Goal: Task Accomplishment & Management: Manage account settings

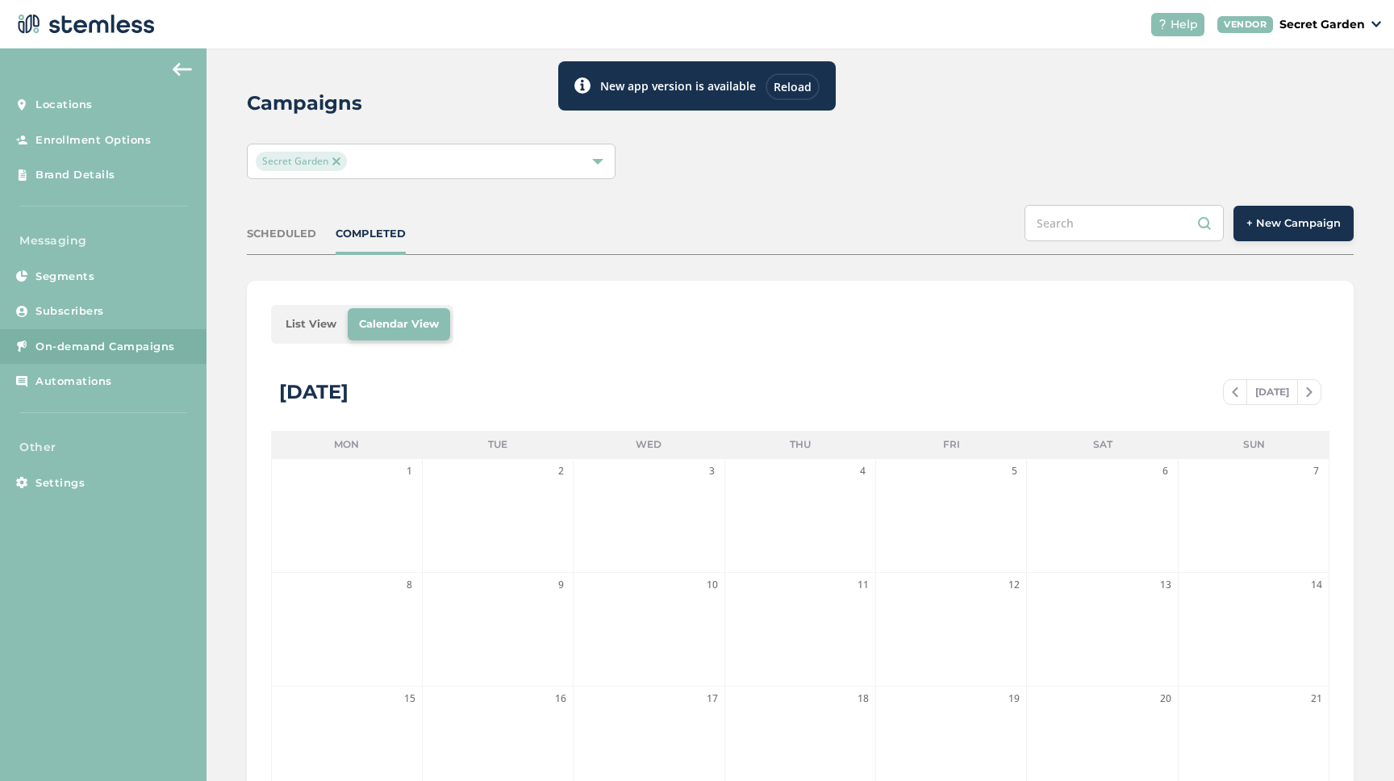
scroll to position [311, 0]
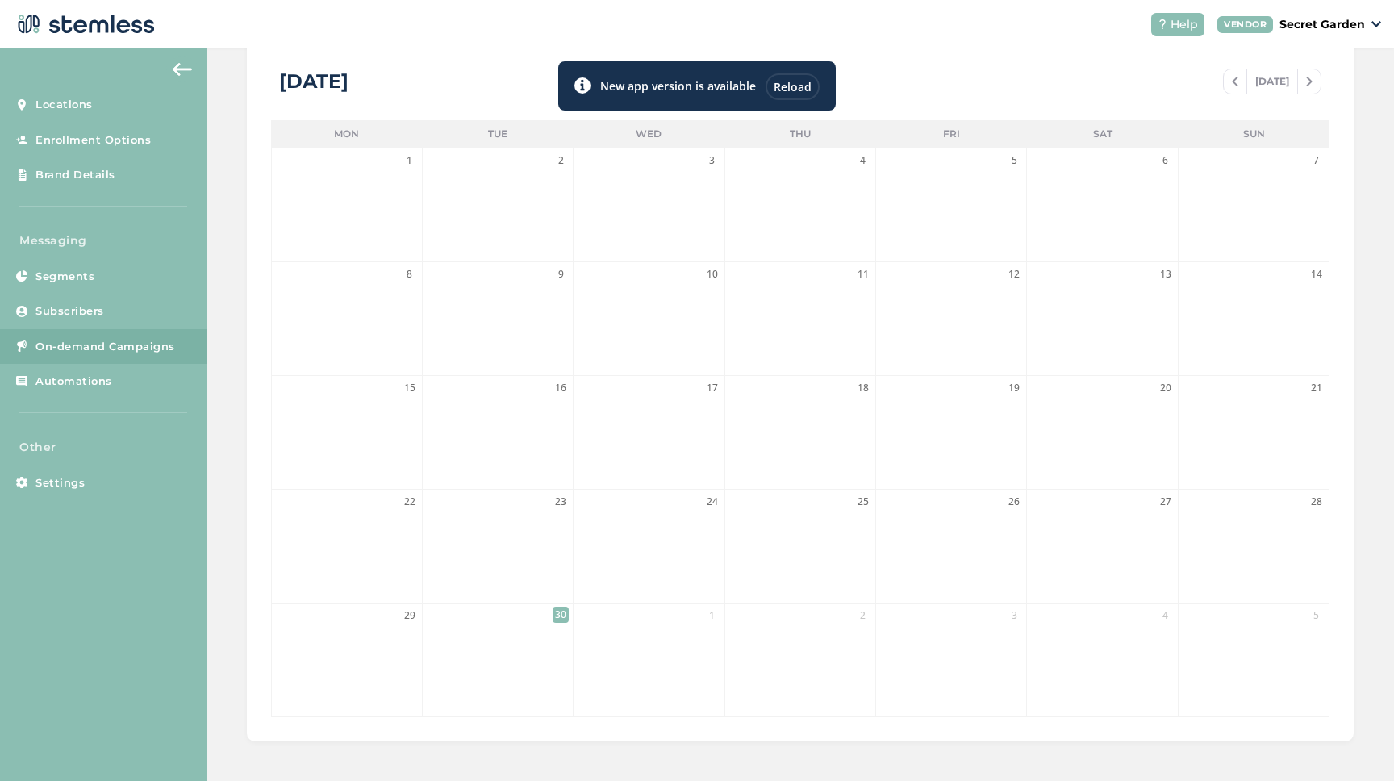
click at [803, 88] on div "Reload" at bounding box center [793, 86] width 54 height 27
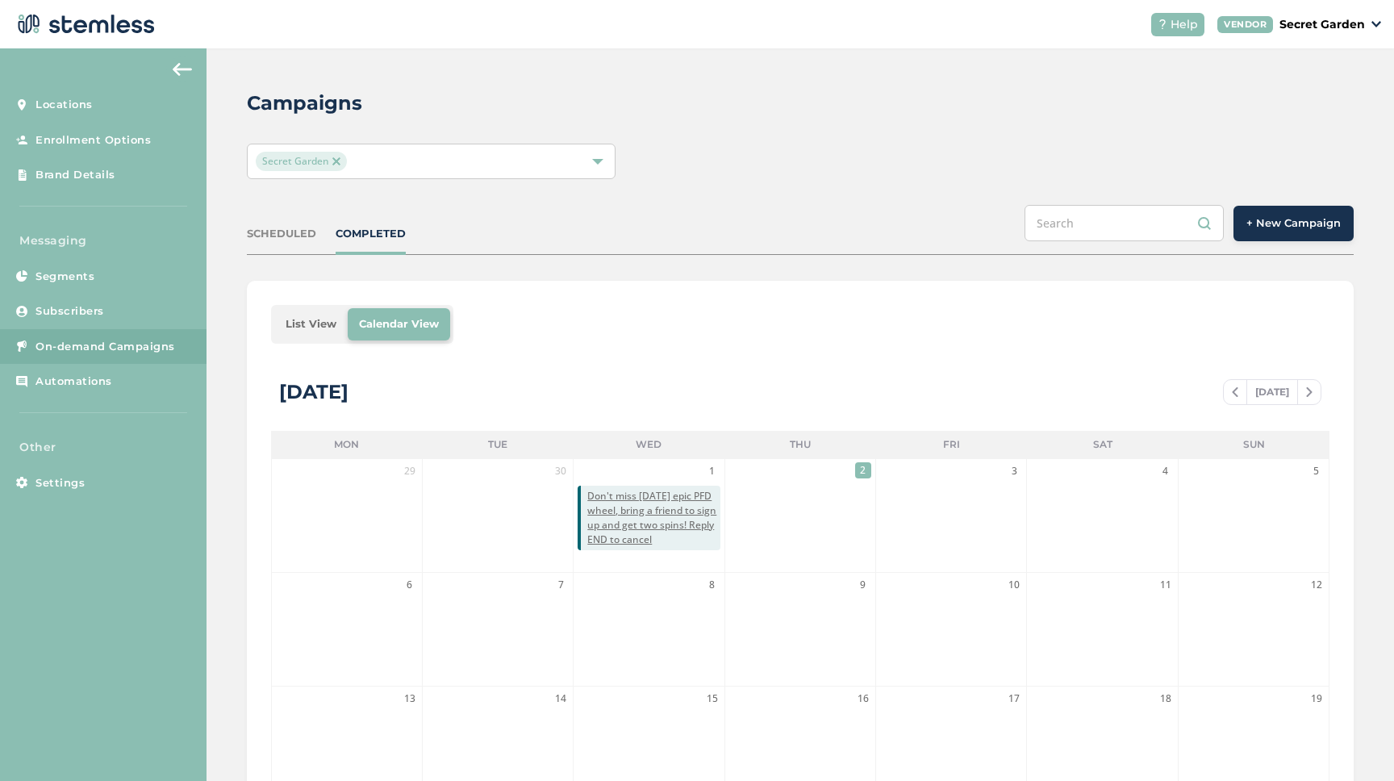
click at [1303, 232] on button "+ New Campaign" at bounding box center [1294, 224] width 120 height 36
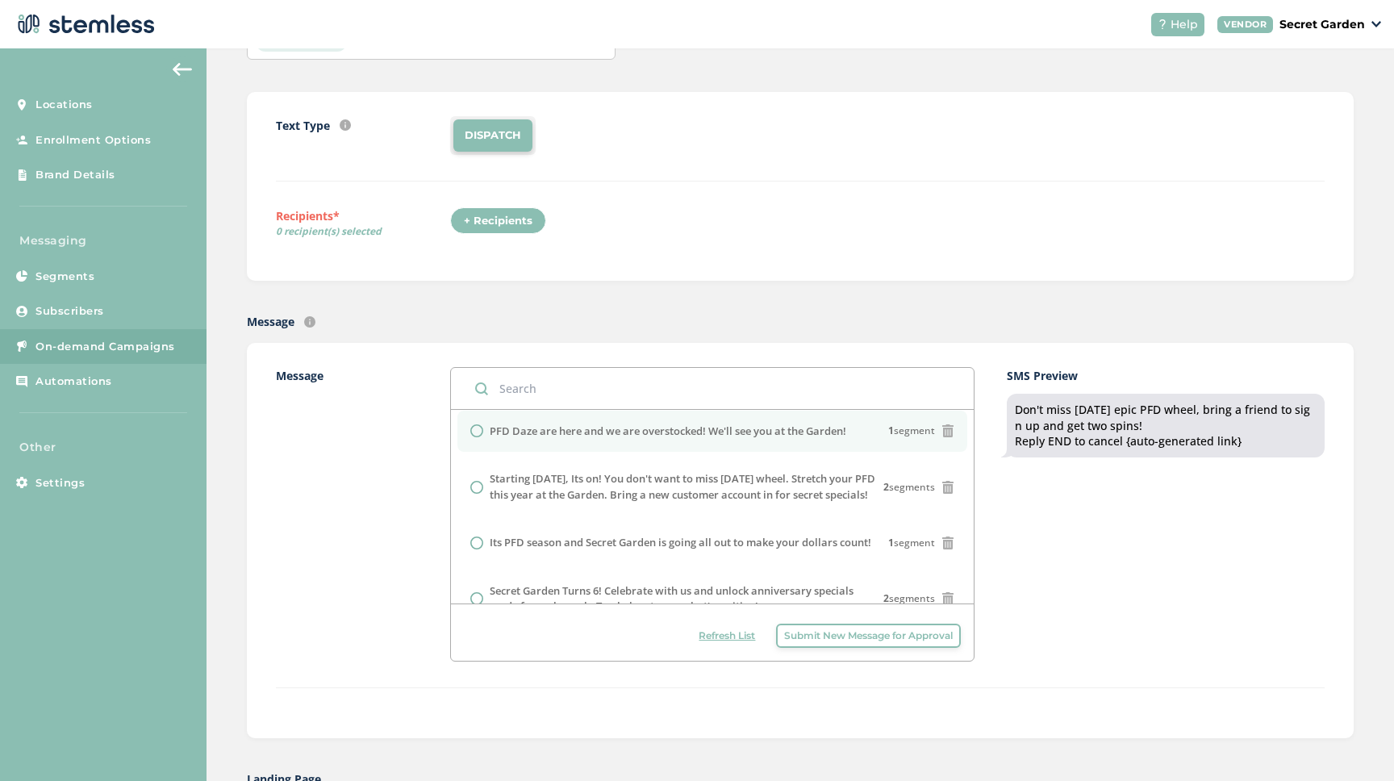
scroll to position [68, 0]
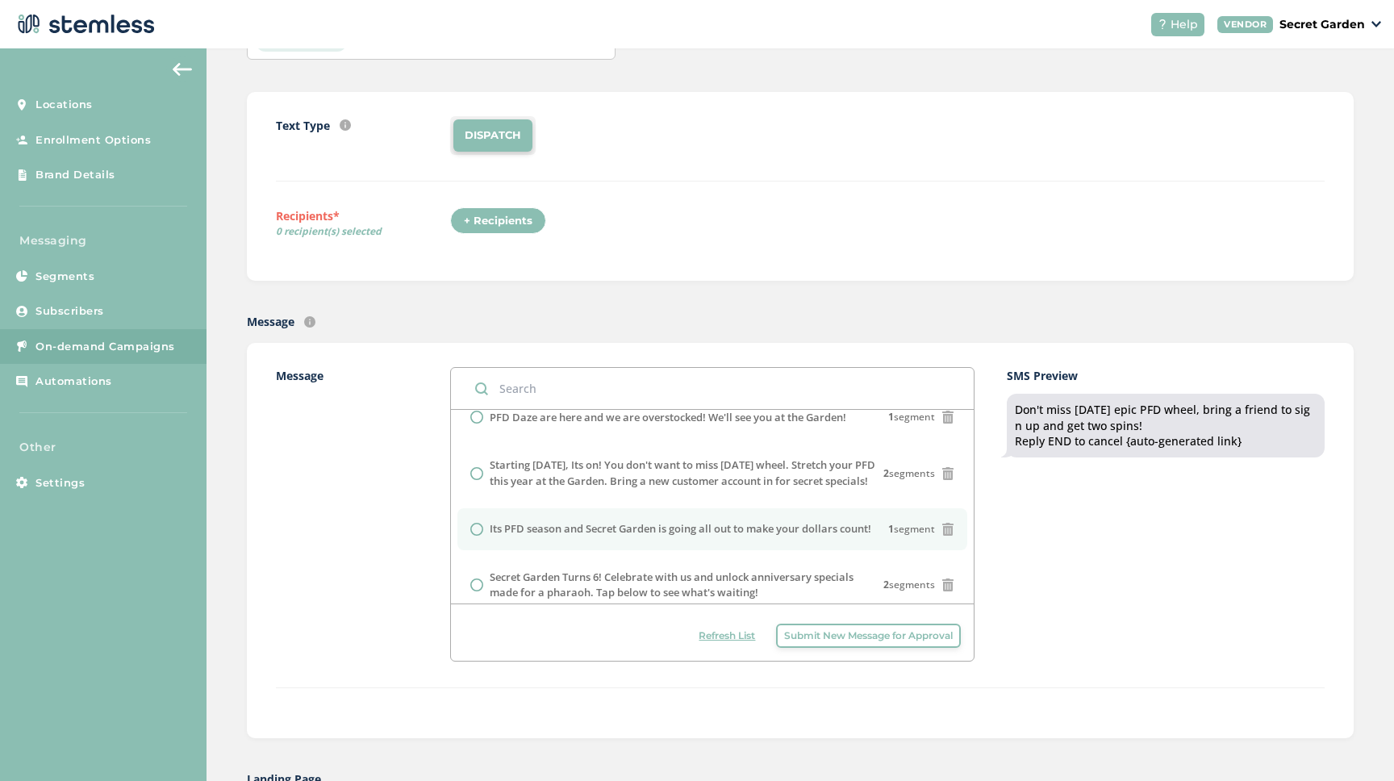
click at [482, 536] on input "radio" at bounding box center [476, 529] width 13 height 13
radio input "true"
click at [479, 203] on div "Text Type SMS : A cost effective way to reach your customers. Send a intro text…" at bounding box center [800, 186] width 1049 height 140
click at [487, 211] on div "+ Recipients" at bounding box center [498, 220] width 96 height 27
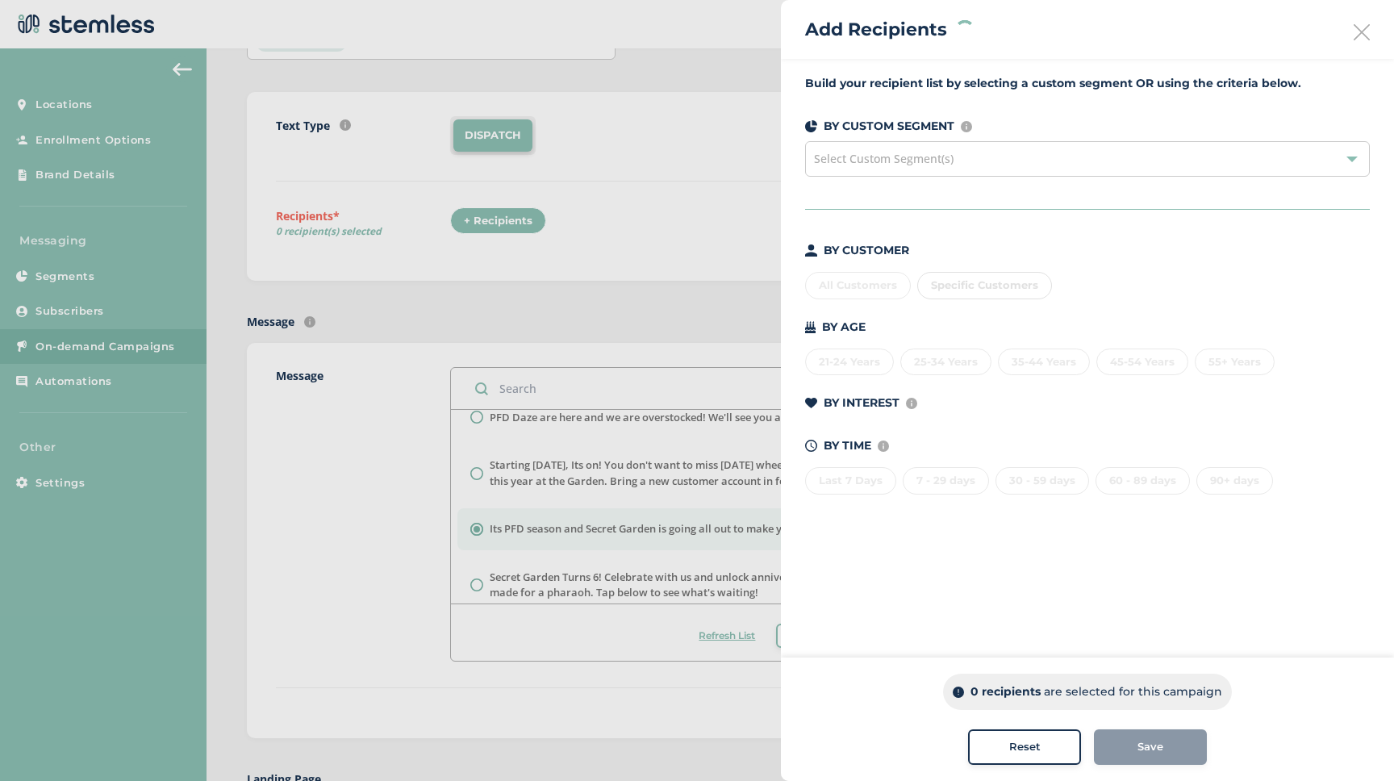
click at [850, 291] on div "All Customers Specific Customers" at bounding box center [1087, 282] width 565 height 34
click at [850, 292] on div "All Customers" at bounding box center [858, 285] width 106 height 27
click at [881, 286] on div "All Customers" at bounding box center [858, 285] width 106 height 27
click at [1135, 741] on div "Save" at bounding box center [1150, 747] width 87 height 16
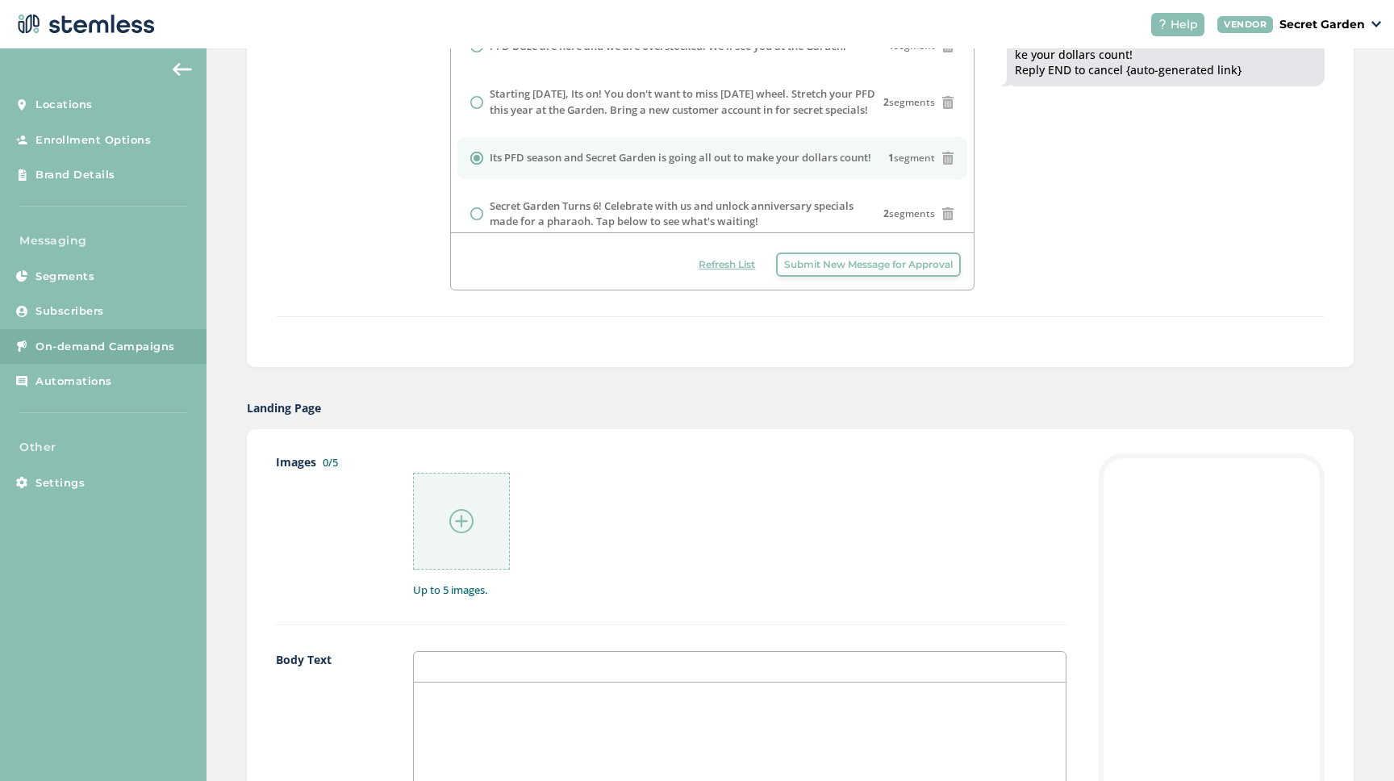
scroll to position [504, 0]
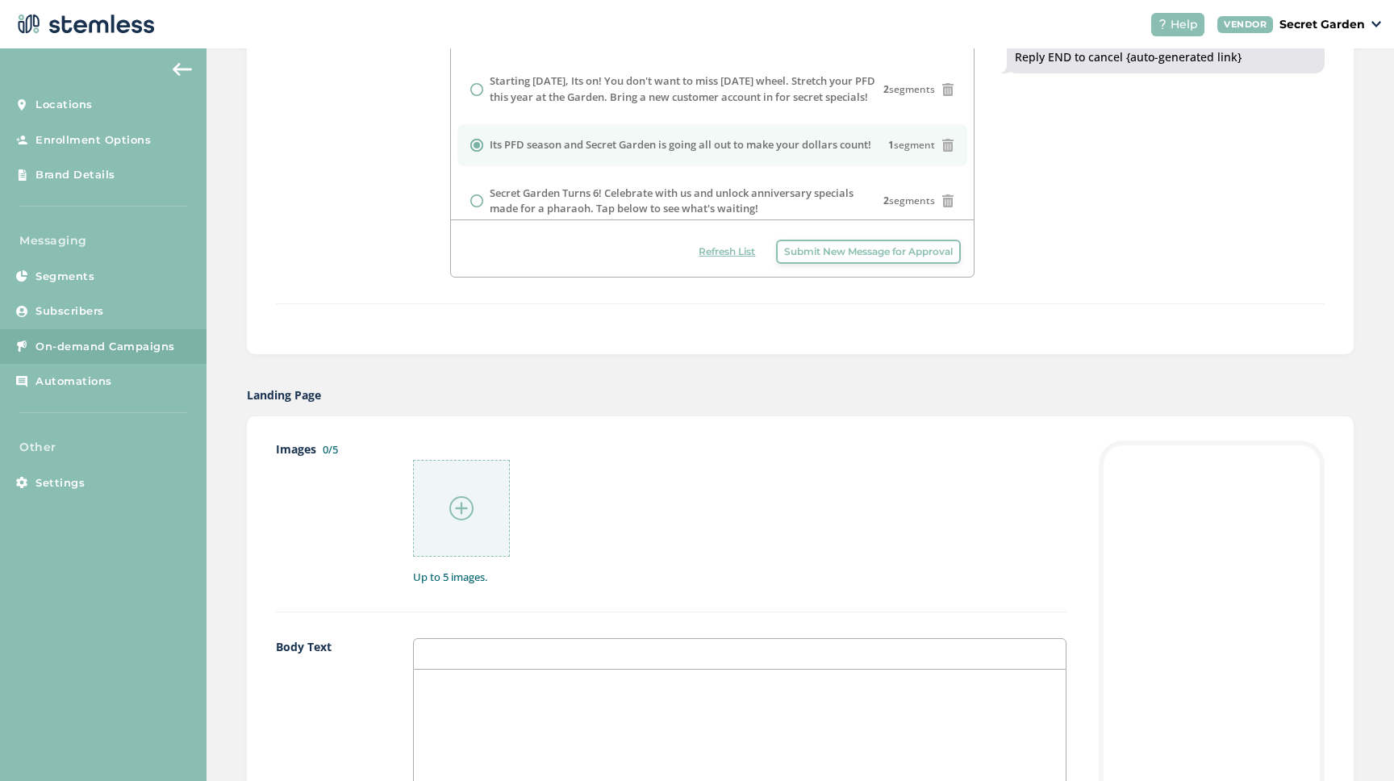
click at [428, 524] on div at bounding box center [461, 508] width 97 height 97
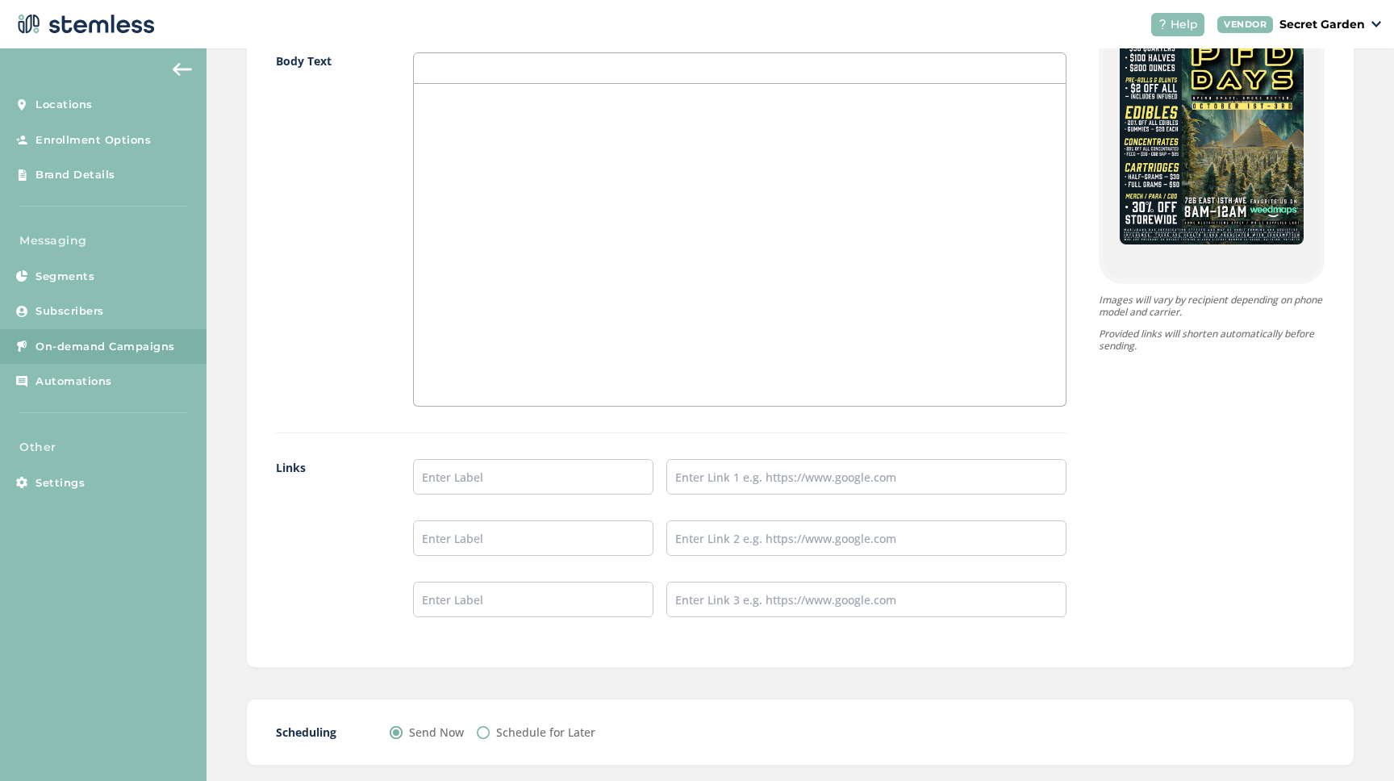
scroll to position [1105, 0]
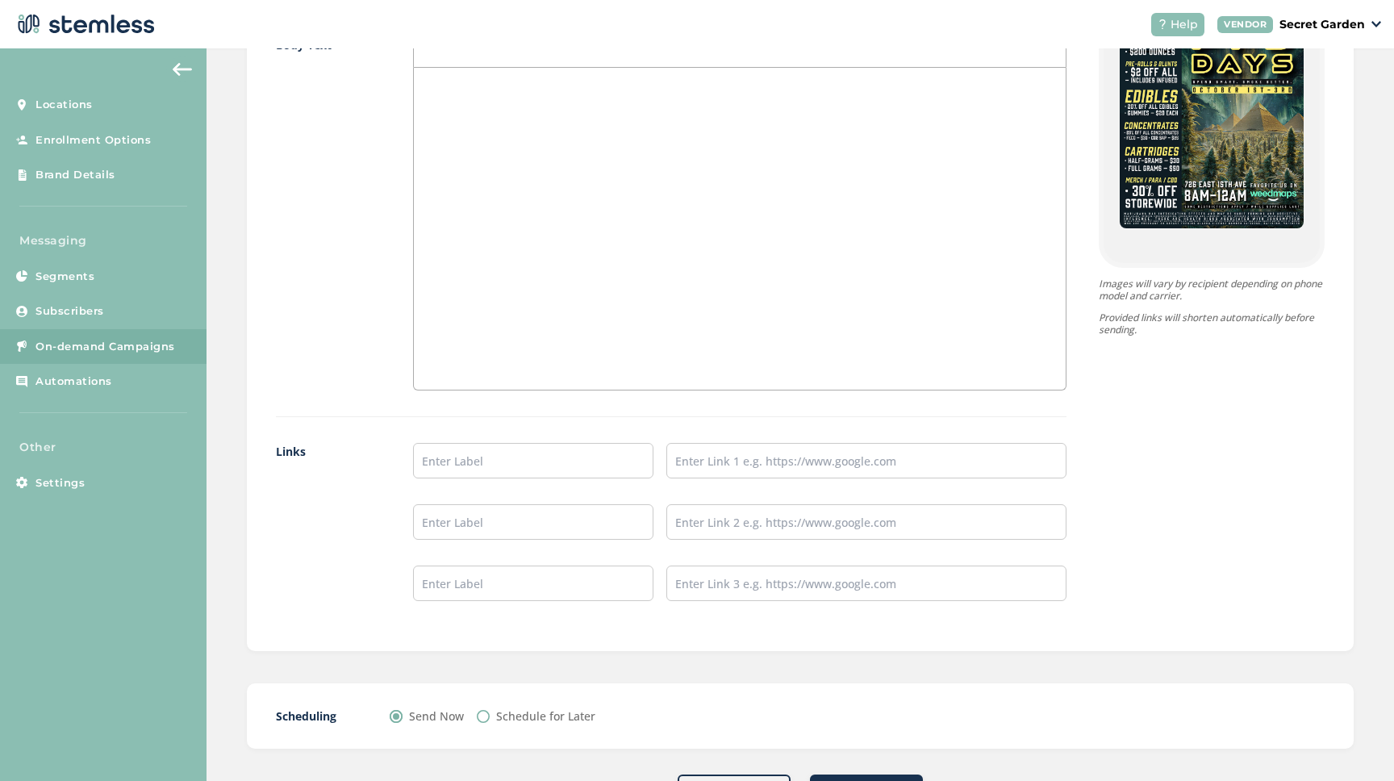
click at [501, 479] on ul at bounding box center [740, 522] width 654 height 158
click at [501, 474] on input "text" at bounding box center [533, 461] width 240 height 36
type input "Check out our online menu!"
click at [716, 458] on input "text" at bounding box center [867, 461] width 400 height 36
type input "[URL][DOMAIN_NAME]"
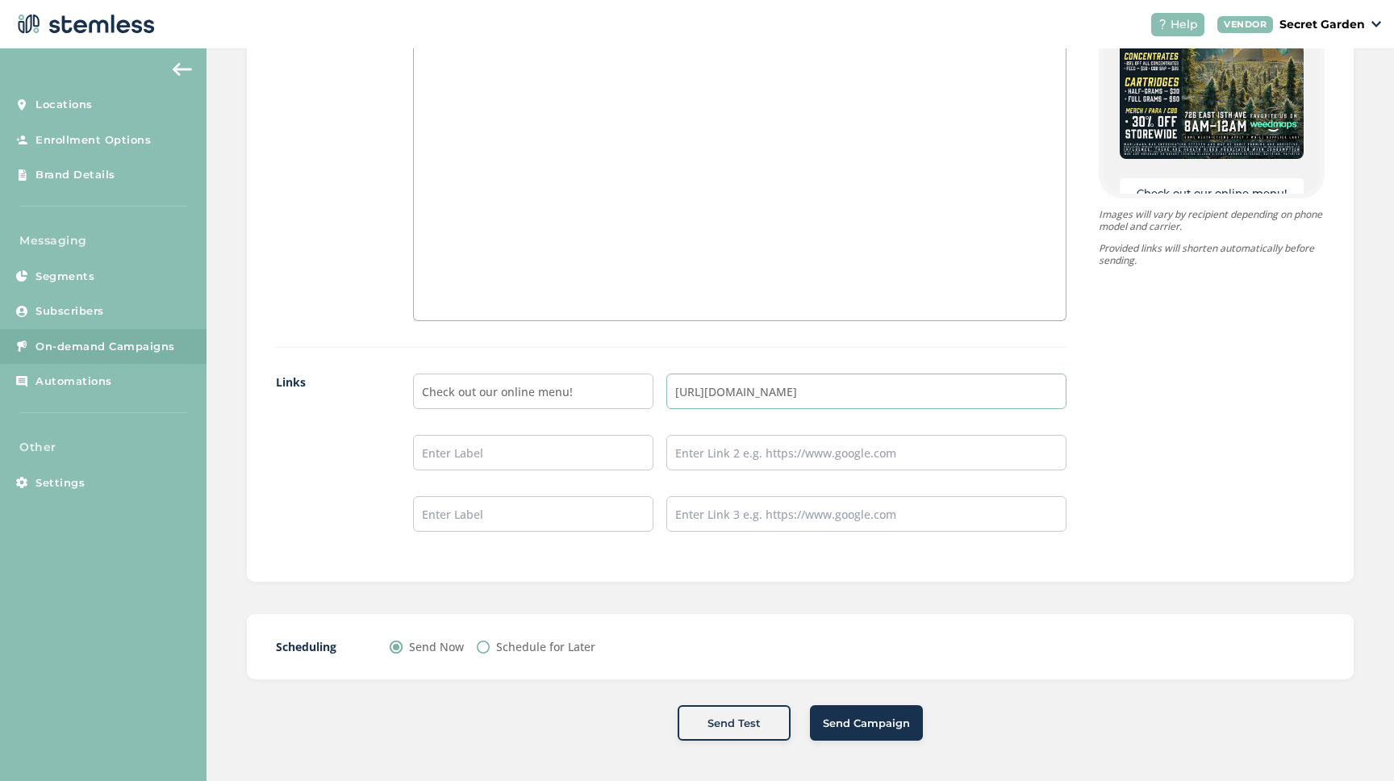
scroll to position [1172, 0]
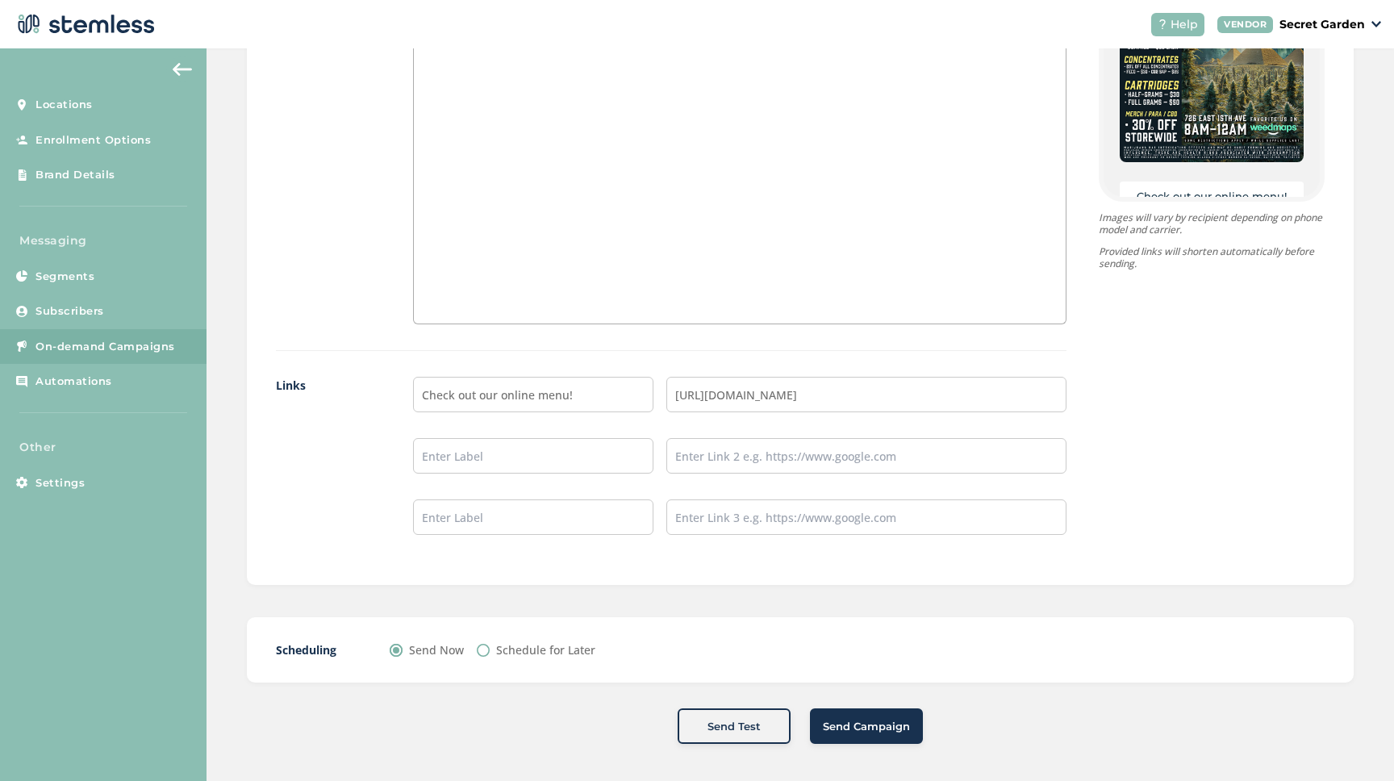
click at [877, 713] on button "Send Campaign" at bounding box center [866, 726] width 113 height 36
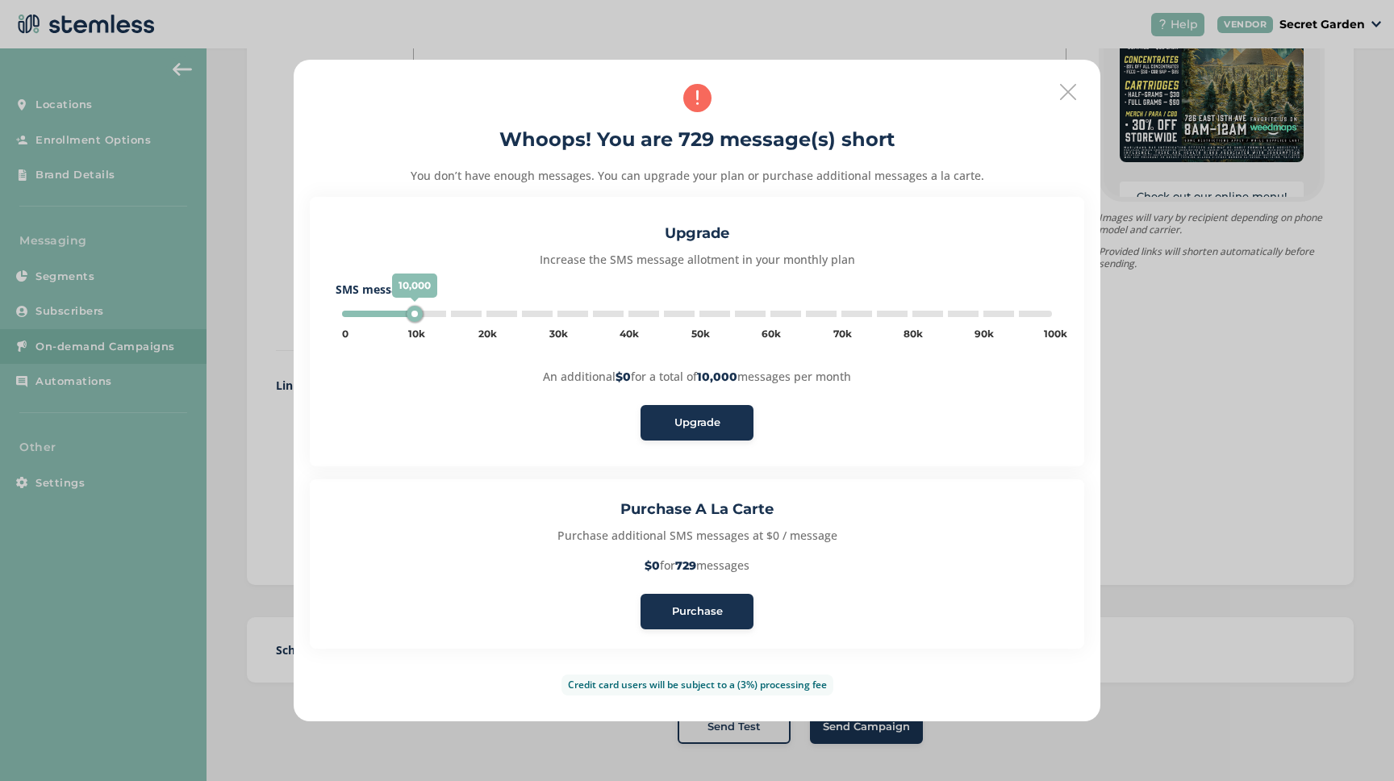
type input "5000"
click at [707, 604] on span "Purchase" at bounding box center [697, 612] width 51 height 16
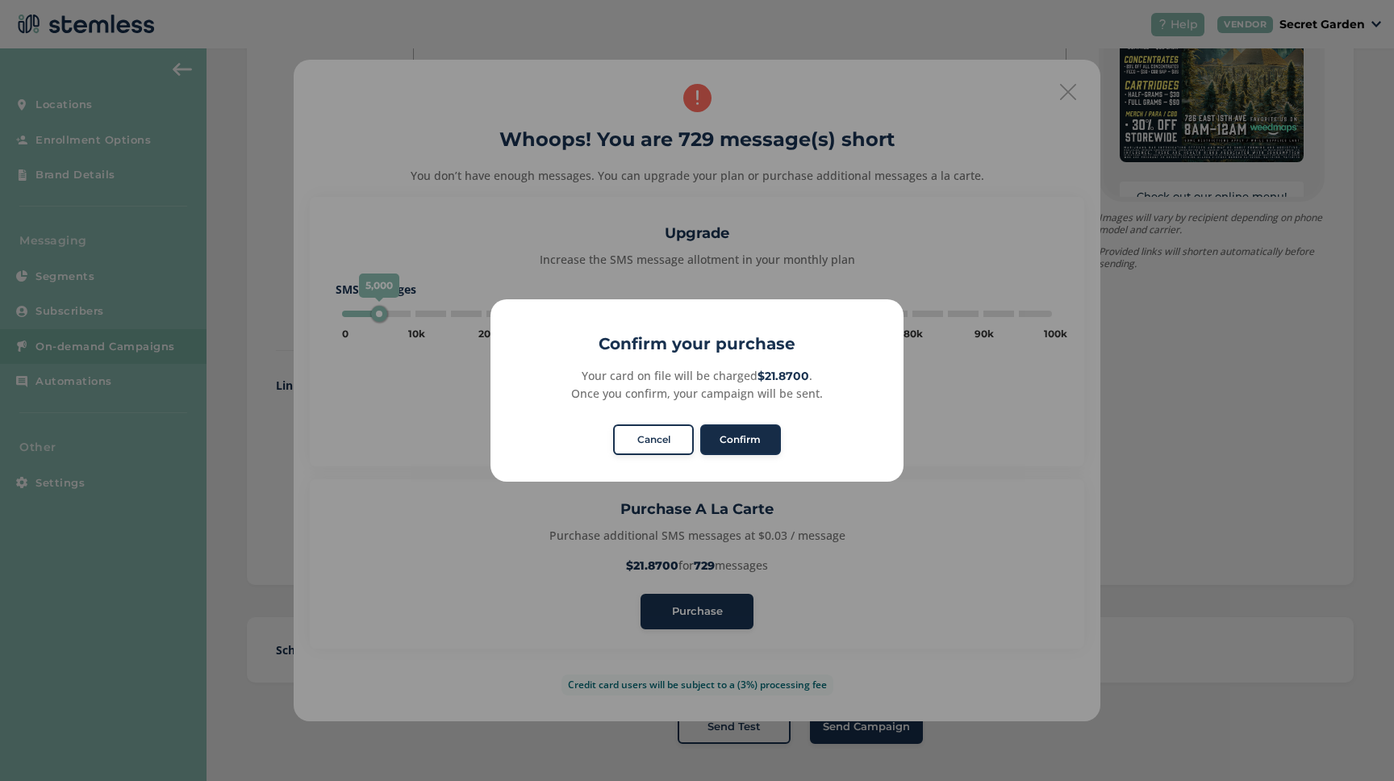
click at [746, 441] on button "Confirm" at bounding box center [740, 439] width 81 height 31
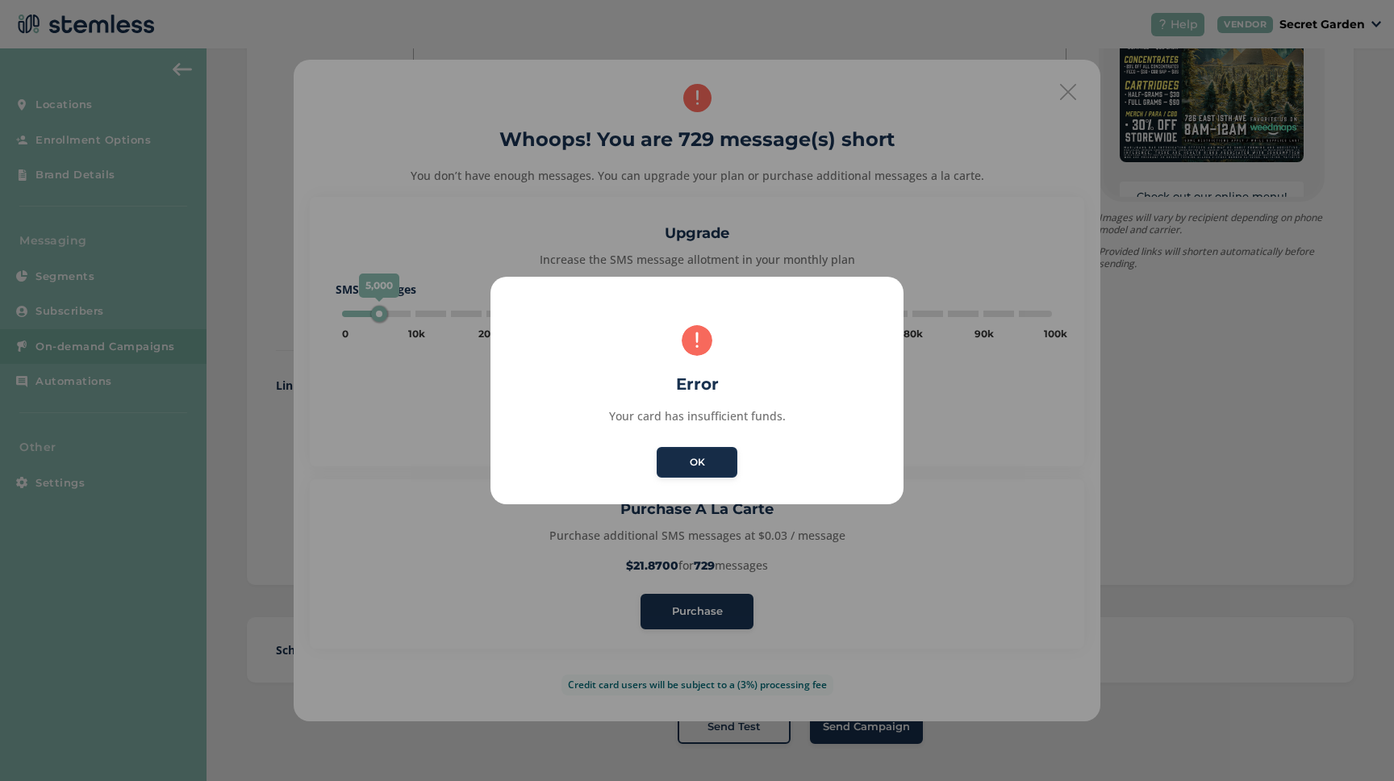
click at [710, 462] on button "OK" at bounding box center [697, 462] width 81 height 31
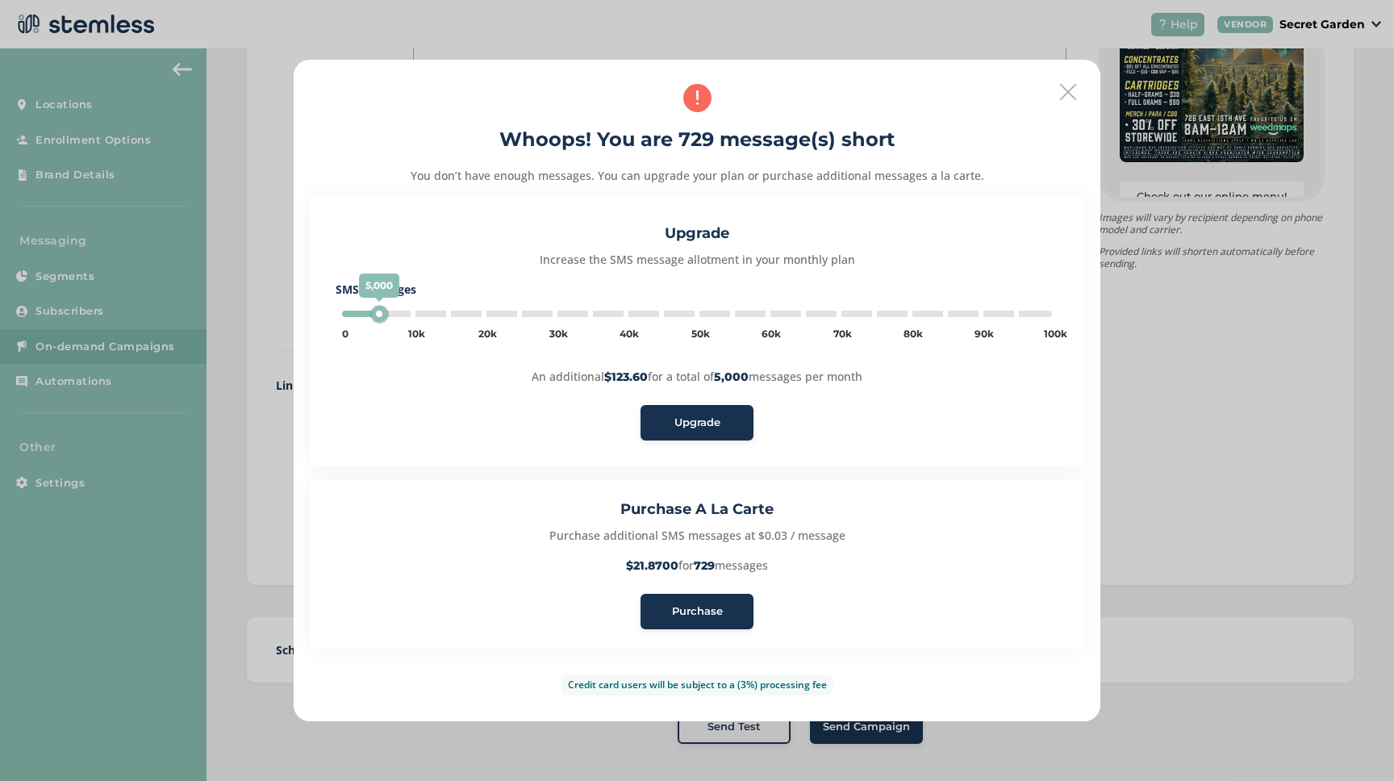
click at [1072, 92] on icon at bounding box center [1068, 92] width 16 height 16
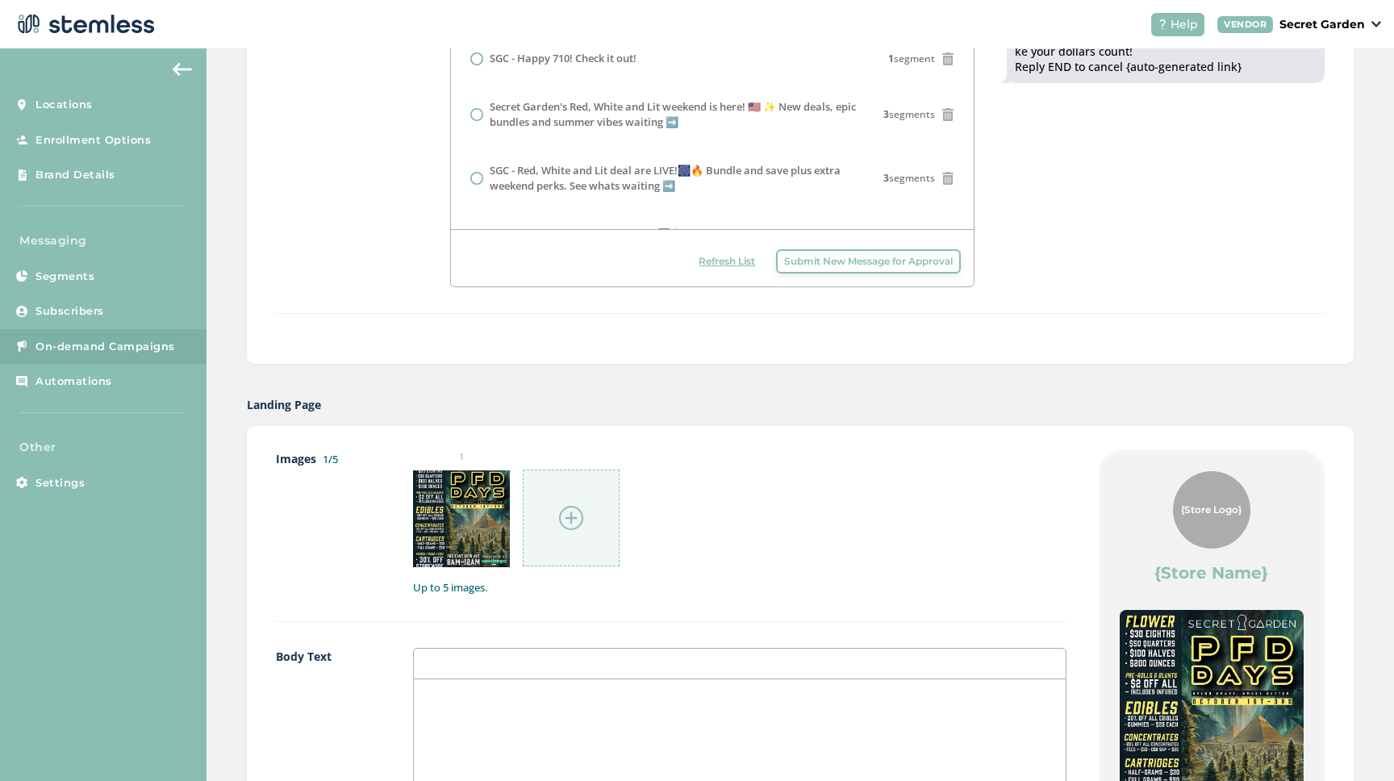
scroll to position [0, 0]
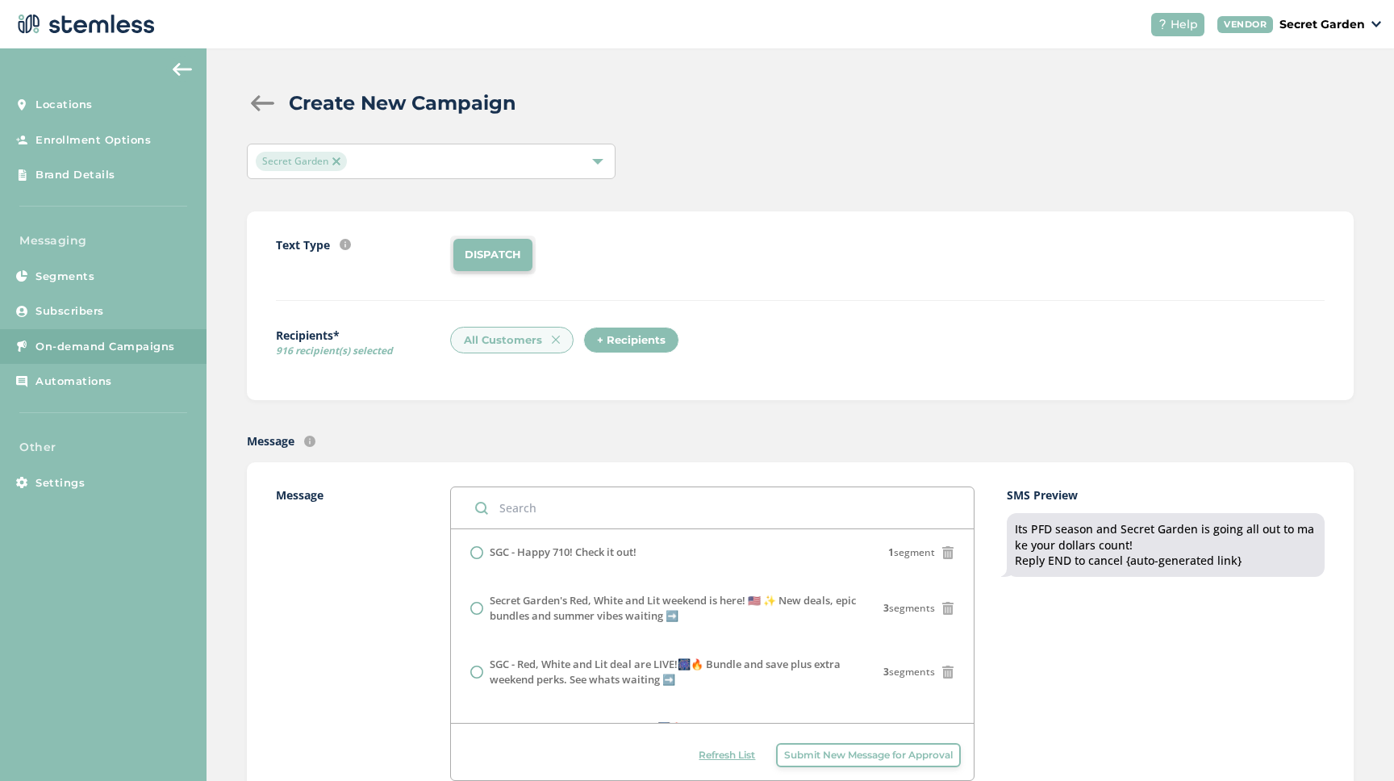
click at [1373, 21] on img at bounding box center [1377, 24] width 10 height 6
click at [1372, 21] on img at bounding box center [1377, 24] width 10 height 6
click at [50, 483] on span "Settings" at bounding box center [60, 483] width 49 height 16
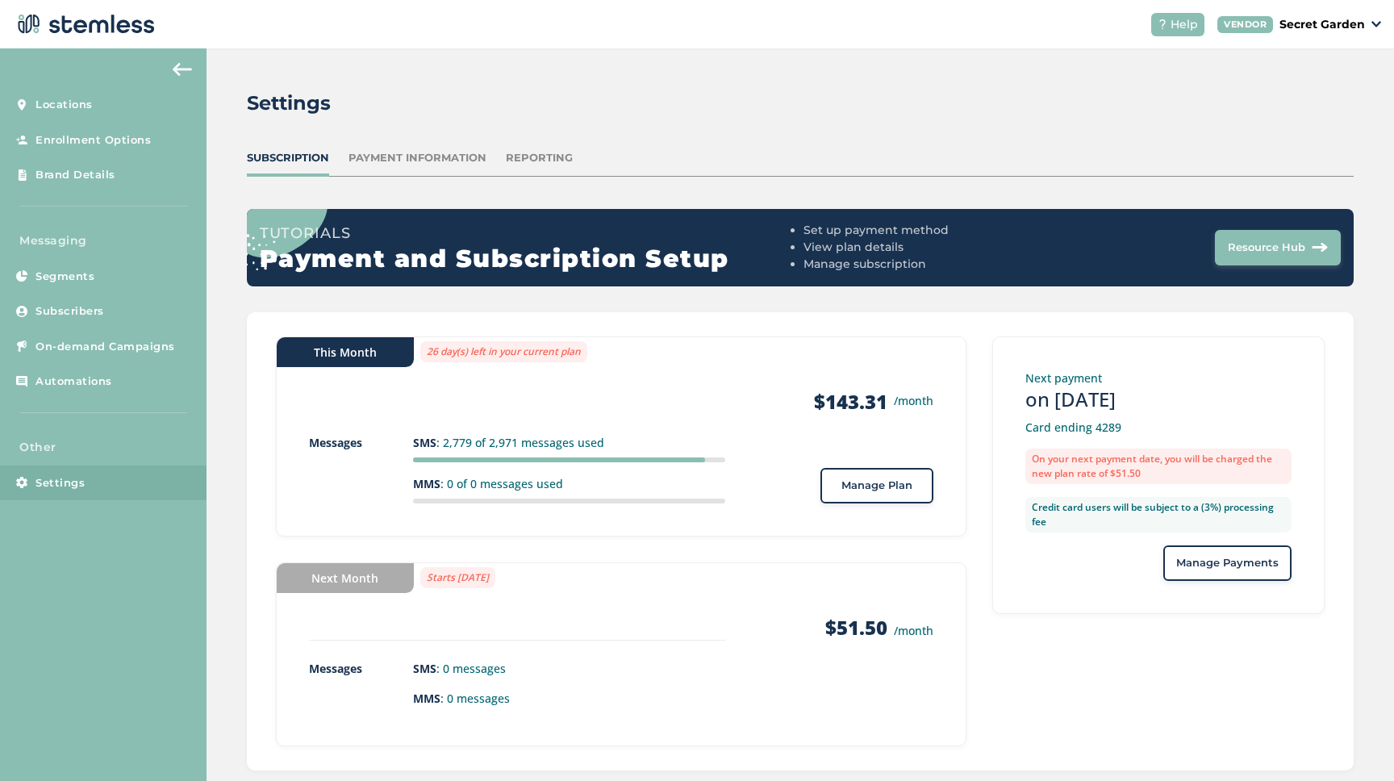
click at [457, 169] on div "Subscription Payment Information Reporting" at bounding box center [800, 163] width 1107 height 27
click at [458, 156] on div "Payment Information" at bounding box center [418, 158] width 138 height 16
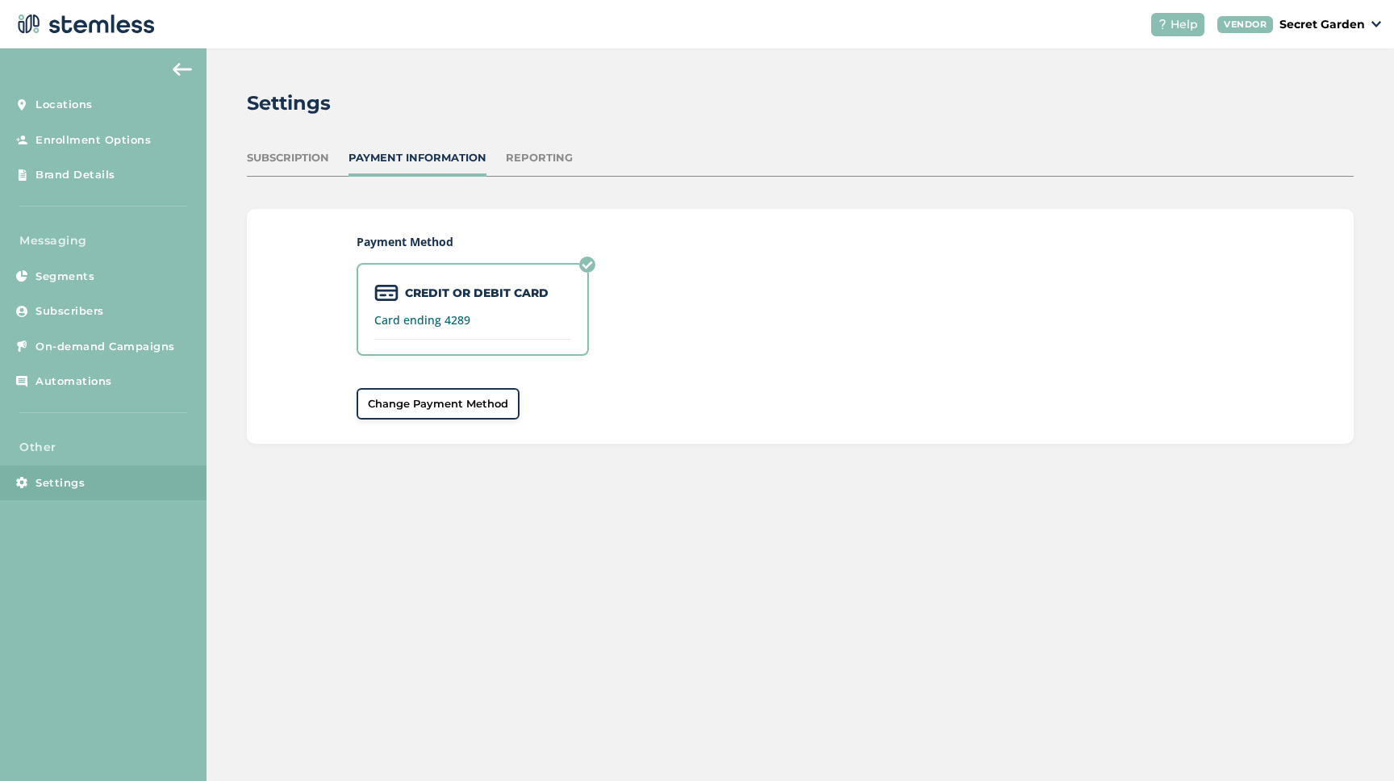
click at [468, 399] on span "Change Payment Method" at bounding box center [438, 404] width 140 height 16
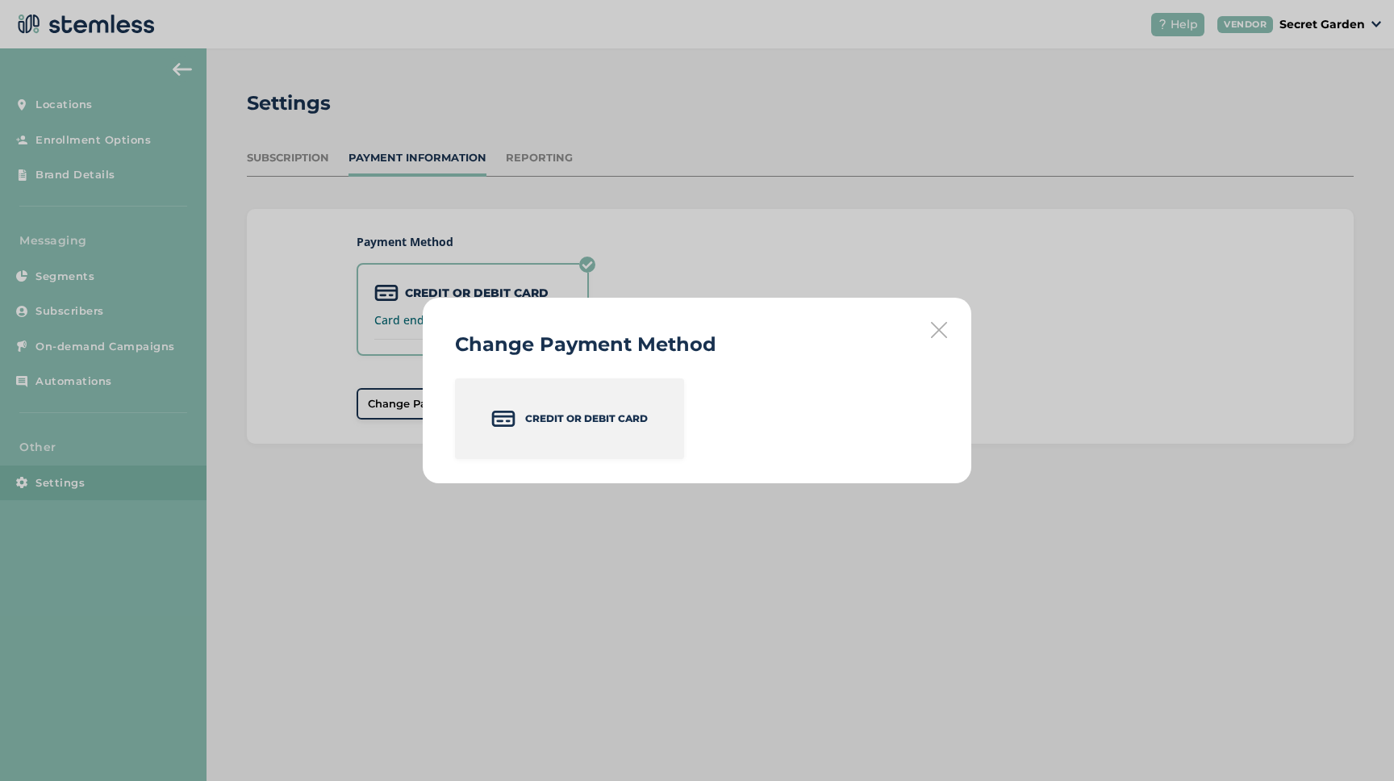
click at [538, 407] on div "Credit or Debit Card" at bounding box center [569, 418] width 229 height 81
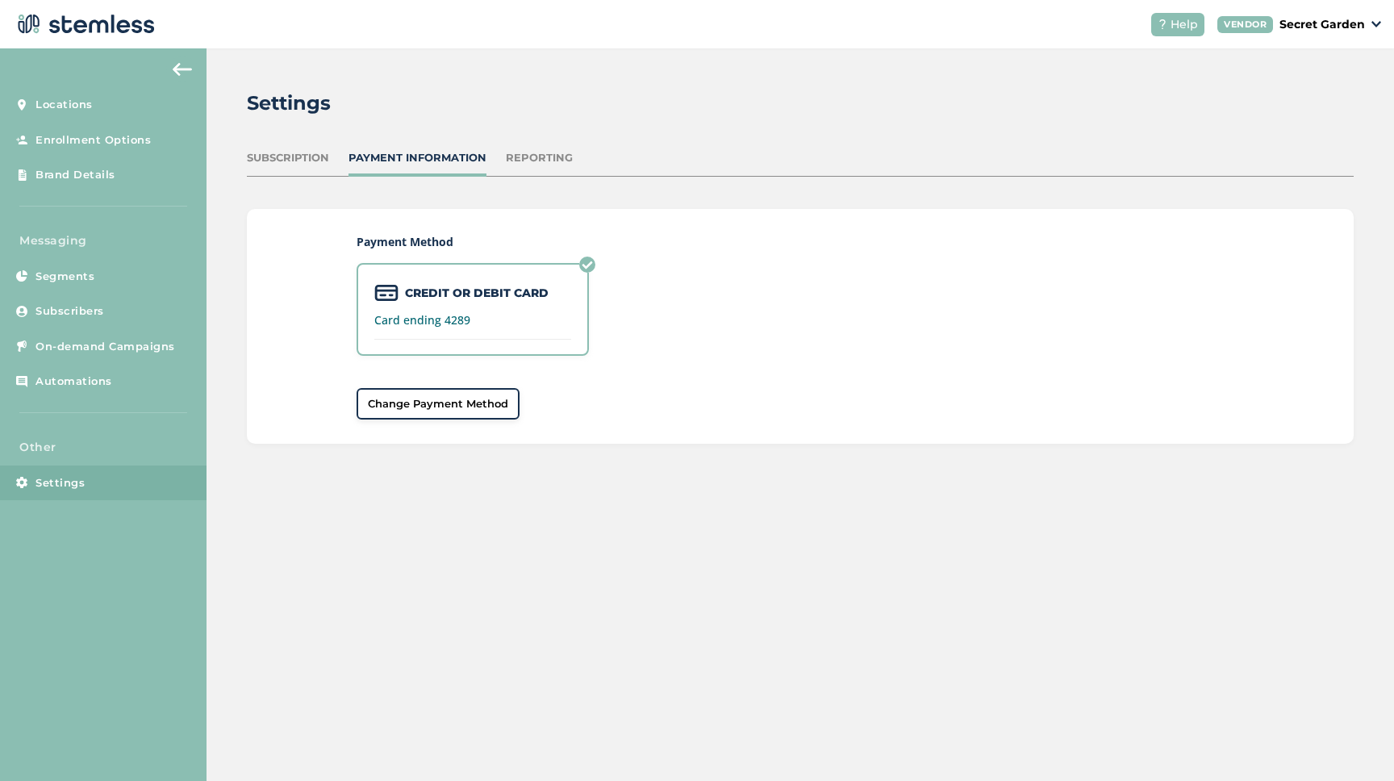
click at [587, 261] on img at bounding box center [587, 265] width 16 height 16
click at [444, 399] on span "Change Payment Method" at bounding box center [438, 404] width 140 height 16
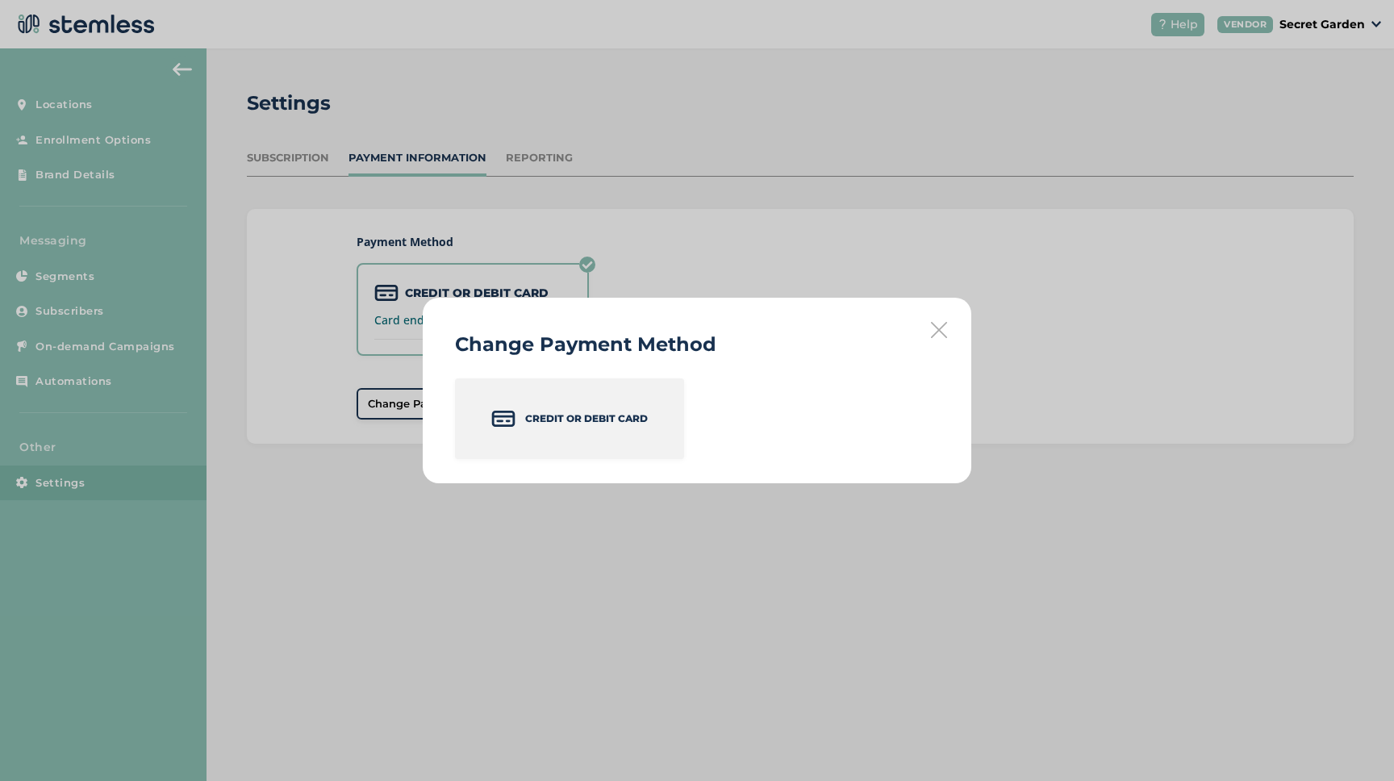
click at [567, 424] on p "Credit or Debit Card" at bounding box center [586, 419] width 123 height 15
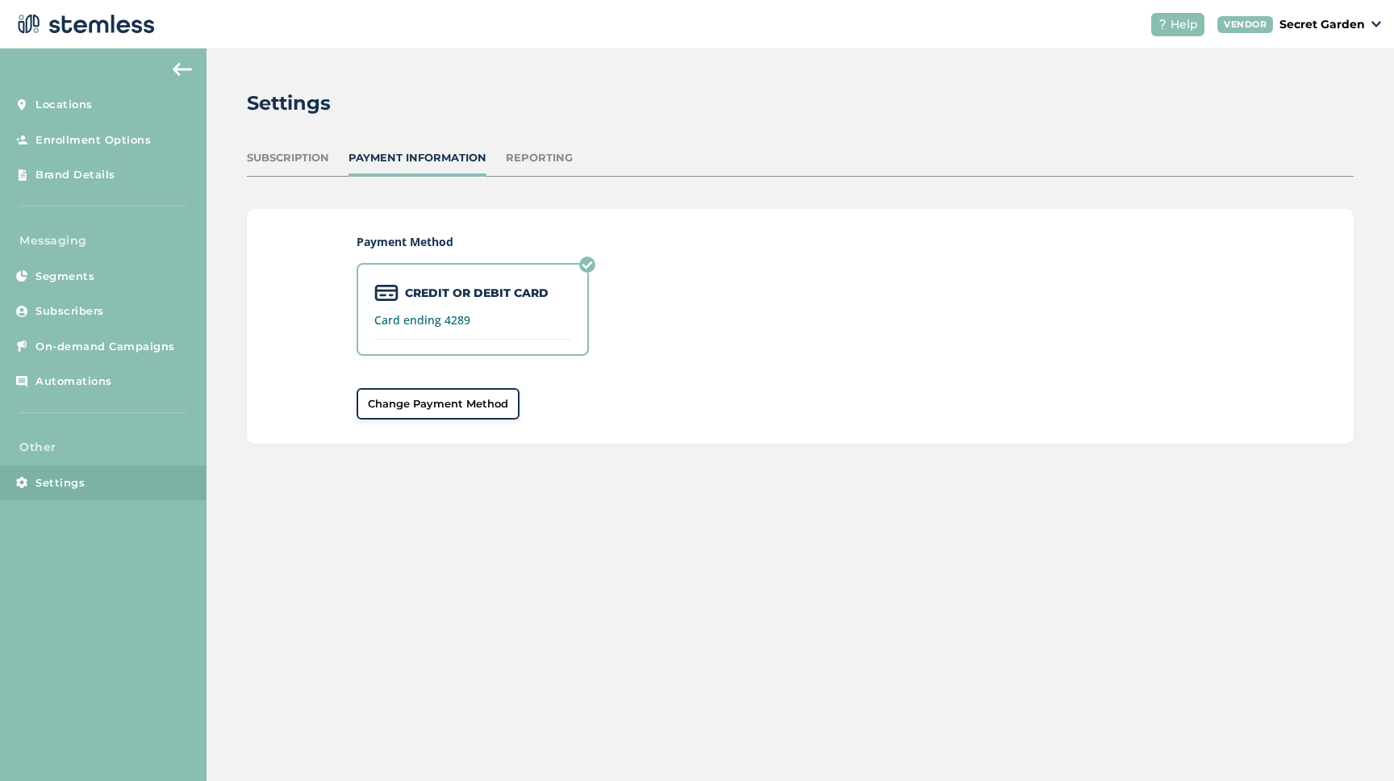
click at [468, 400] on span "Change Payment Method" at bounding box center [438, 404] width 140 height 16
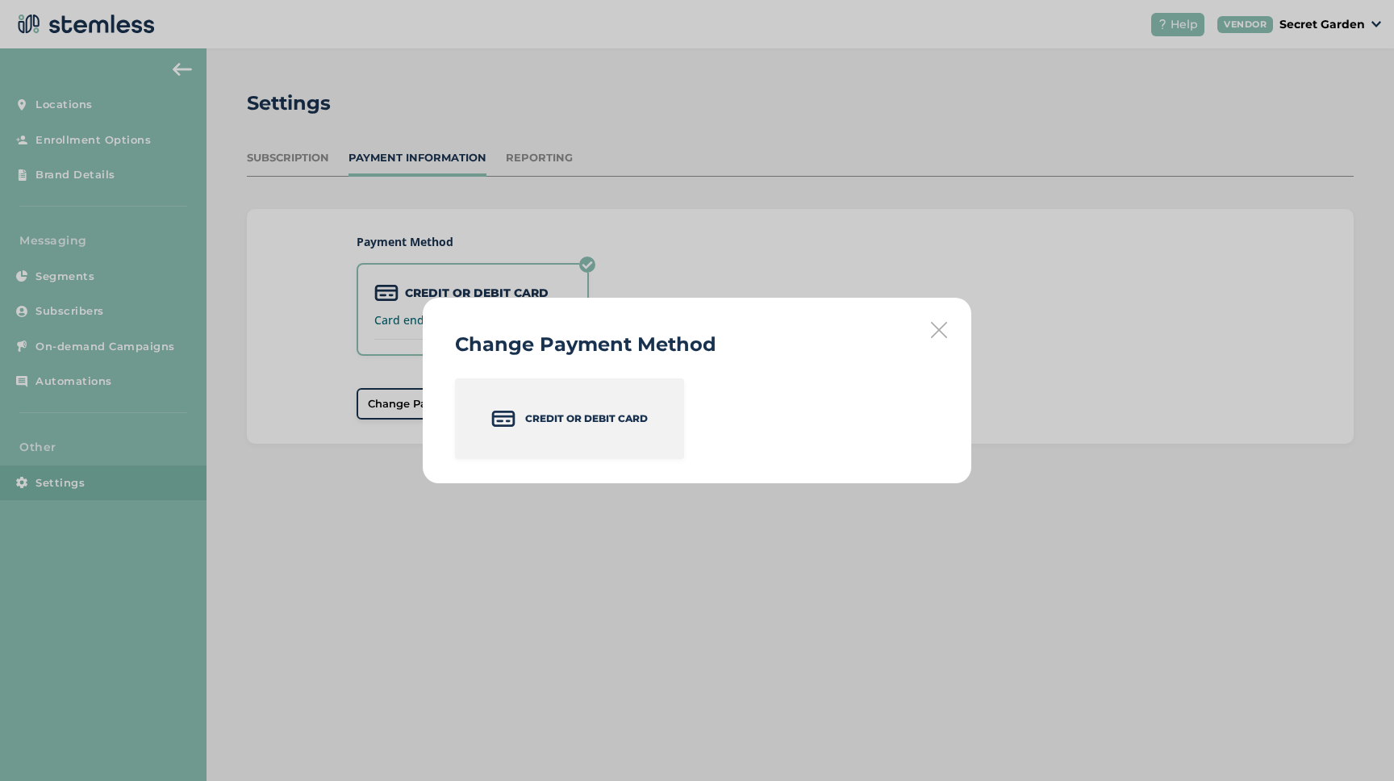
click at [575, 416] on p "Credit or Debit Card" at bounding box center [586, 419] width 123 height 15
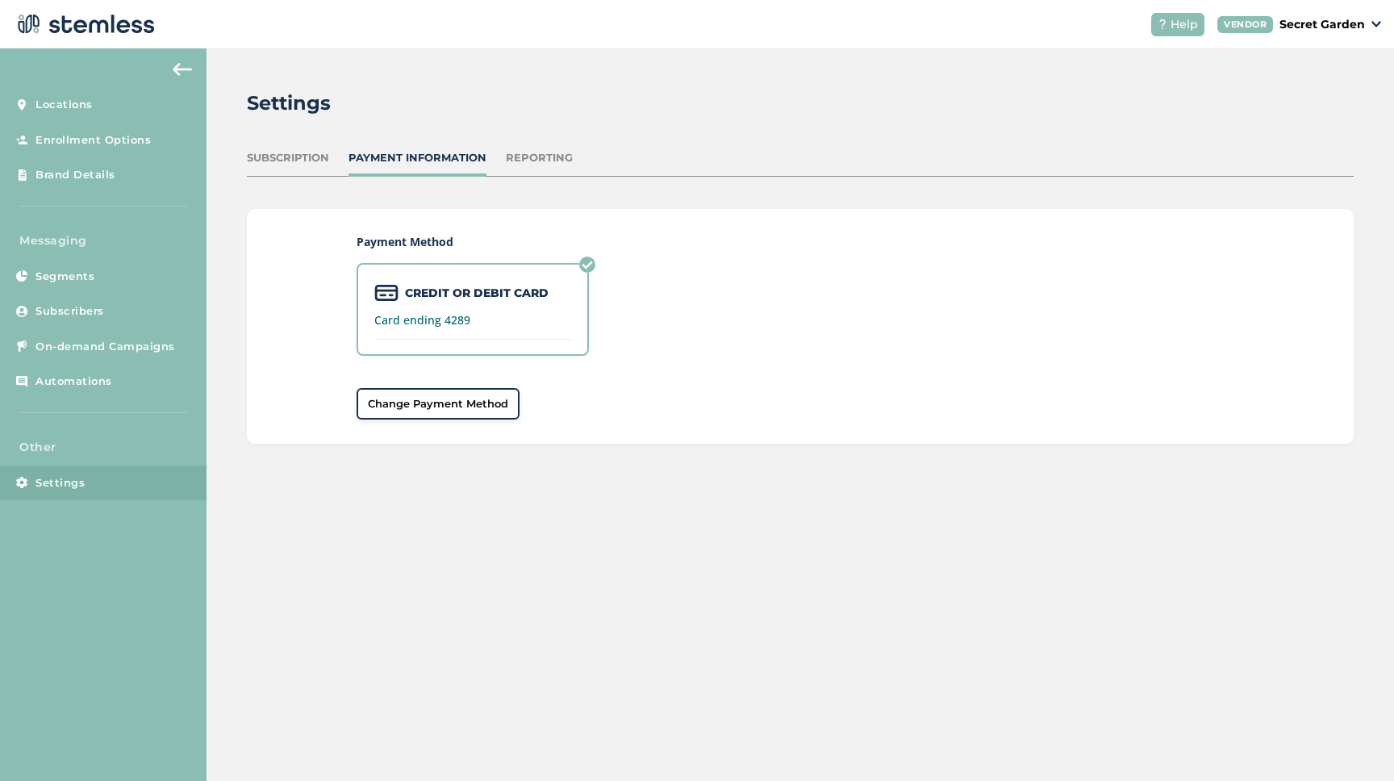
click at [532, 148] on div "Settings Subscription Payment Information Reporting Payment Method CREDIT OR DE…" at bounding box center [801, 266] width 1188 height 436
click at [531, 151] on div "Reporting" at bounding box center [539, 158] width 67 height 16
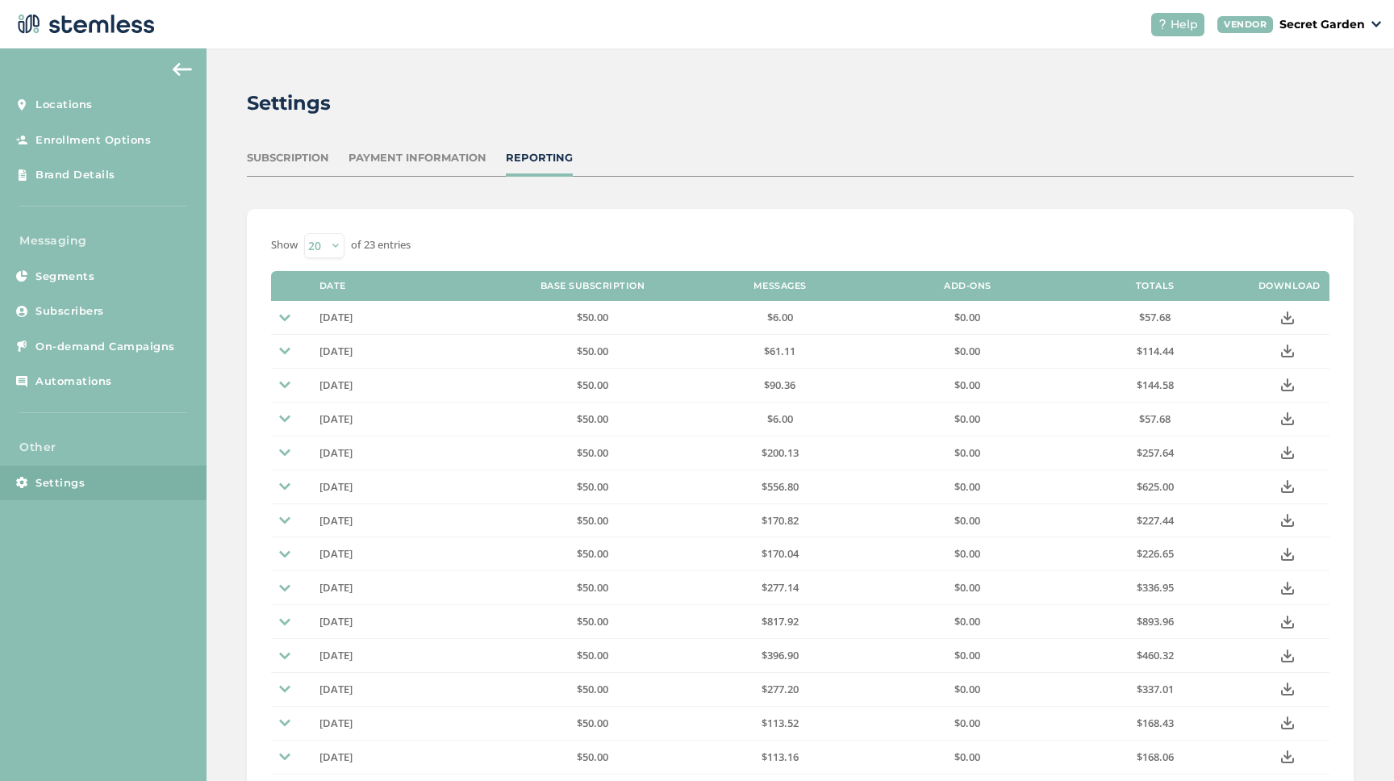
click at [442, 155] on div "Payment Information" at bounding box center [418, 158] width 138 height 16
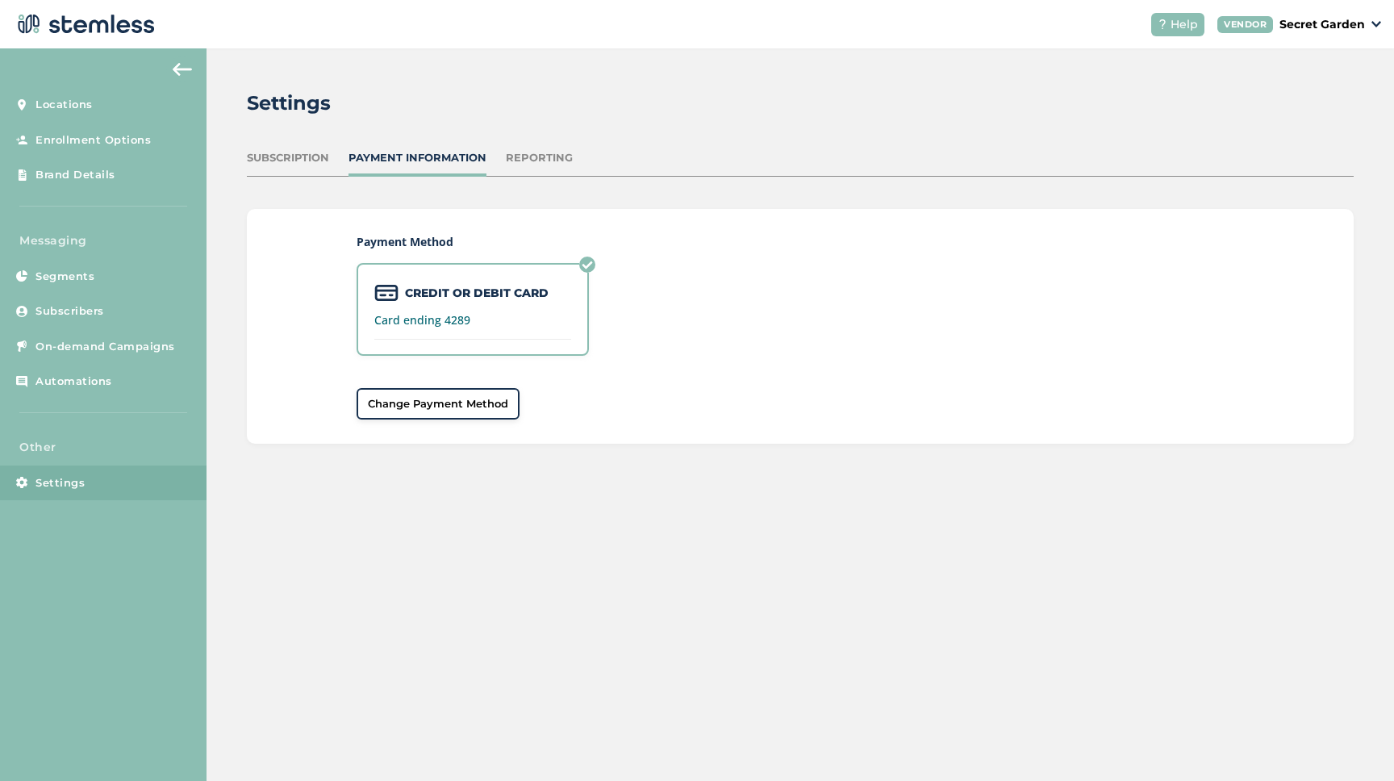
click at [453, 295] on label "CREDIT OR DEBIT CARD" at bounding box center [477, 293] width 144 height 17
click at [452, 317] on label "Card ending 4289" at bounding box center [472, 320] width 197 height 11
click at [536, 271] on div "CREDIT OR DEBIT CARD Card ending 4289" at bounding box center [473, 309] width 232 height 93
click at [591, 262] on img at bounding box center [587, 265] width 16 height 16
click at [463, 391] on button "Change Payment Method" at bounding box center [438, 404] width 163 height 32
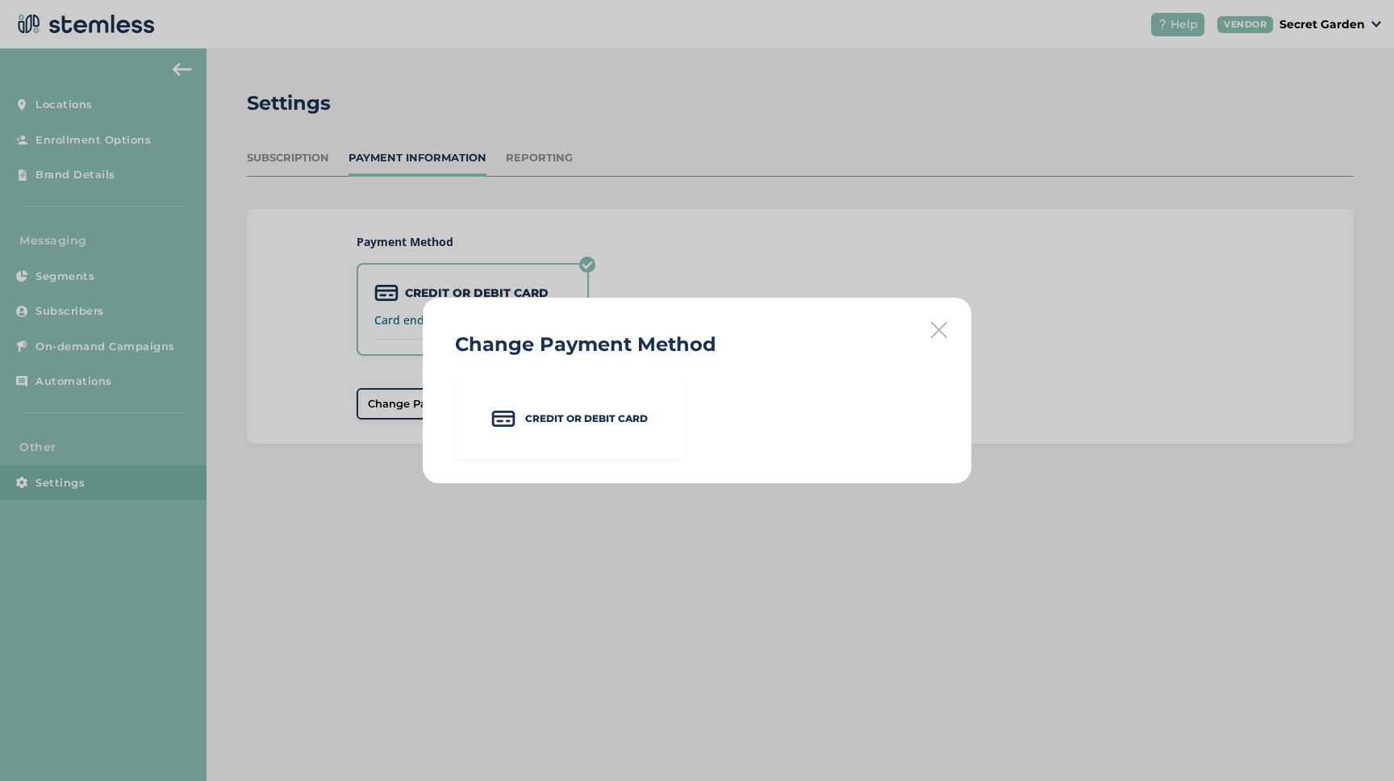
click at [734, 417] on div "Credit or Debit Card" at bounding box center [697, 418] width 484 height 81
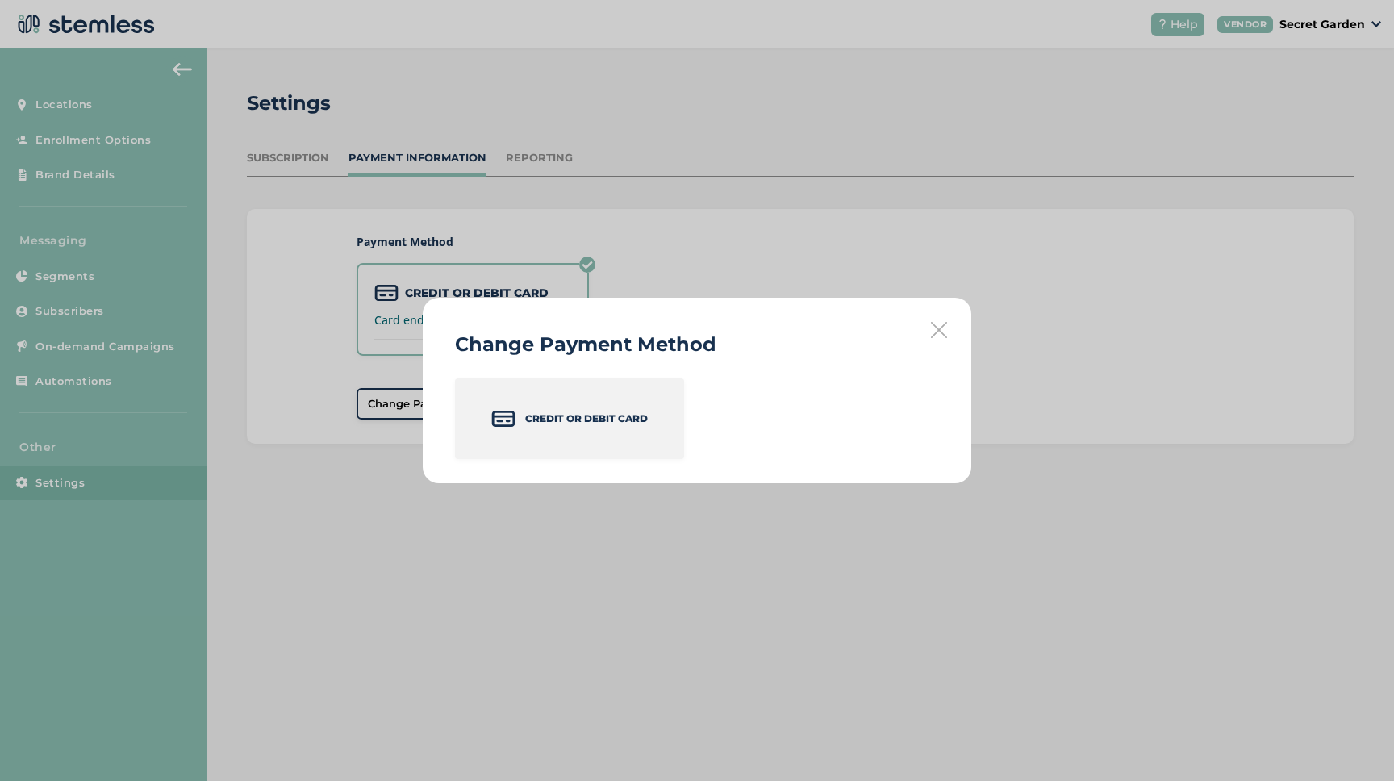
click at [578, 432] on div "Credit or Debit Card" at bounding box center [569, 418] width 229 height 81
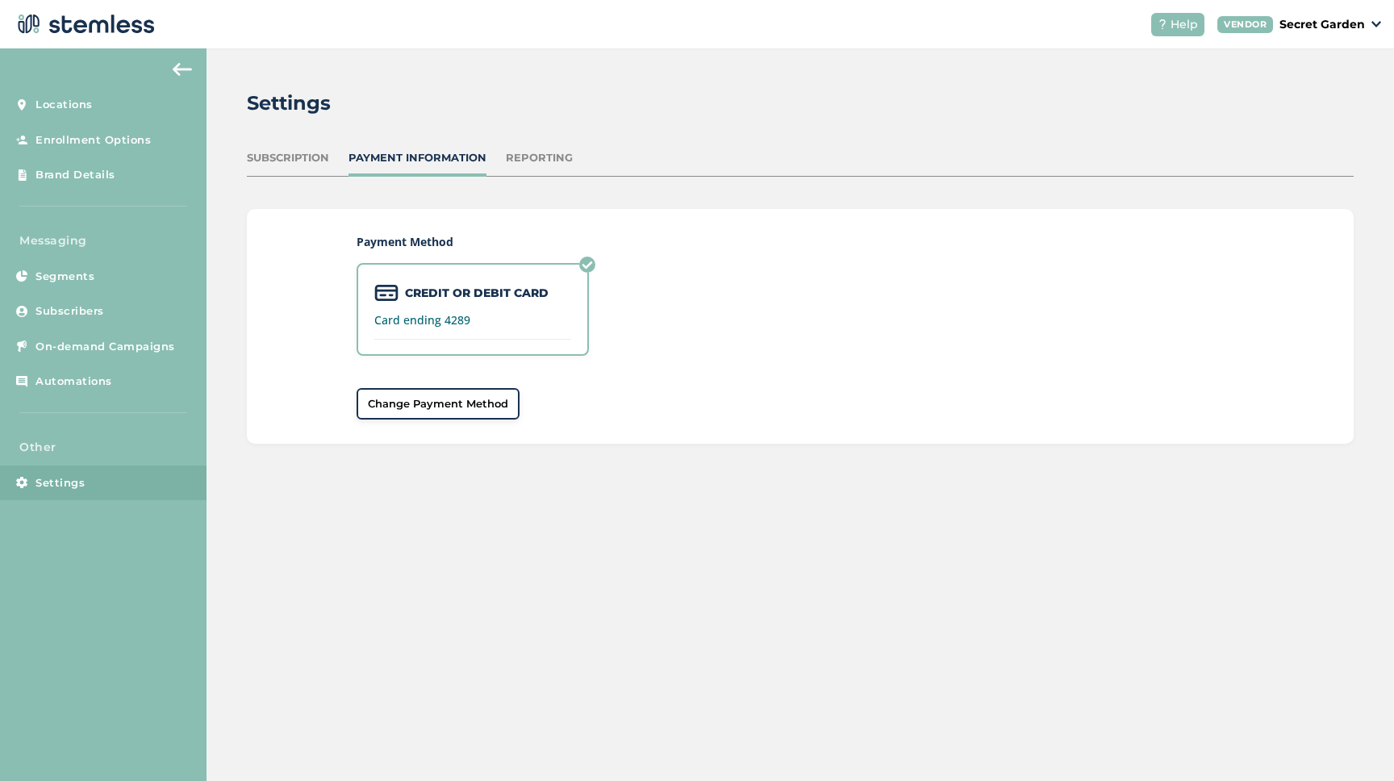
click at [316, 166] on div "Subscription Payment Information Reporting" at bounding box center [800, 163] width 1107 height 27
click at [308, 154] on div "Subscription" at bounding box center [288, 158] width 82 height 16
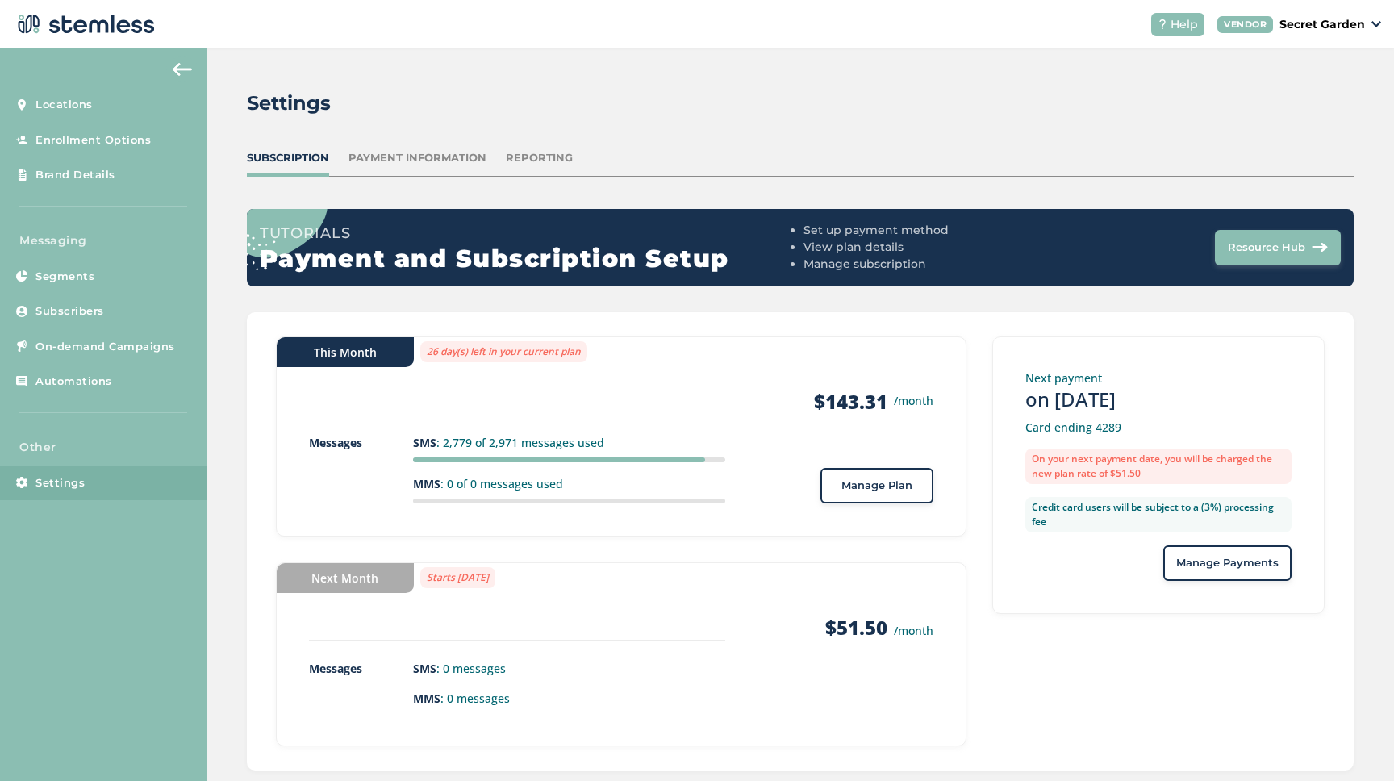
click at [1218, 524] on label "Credit card users will be subject to a (3%) processing fee" at bounding box center [1159, 515] width 266 height 36
click at [1222, 570] on span "Manage Payments" at bounding box center [1227, 563] width 102 height 16
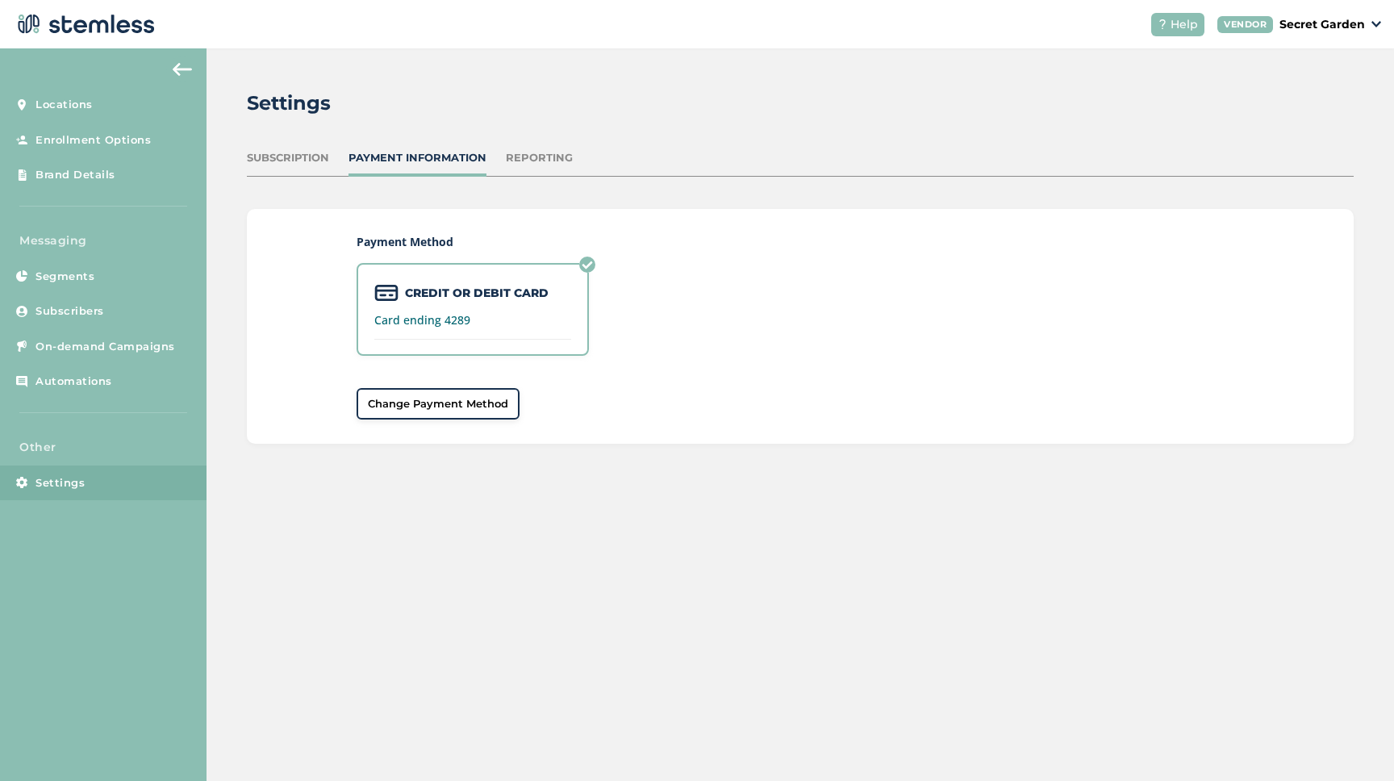
click at [445, 405] on span "Change Payment Method" at bounding box center [438, 404] width 140 height 16
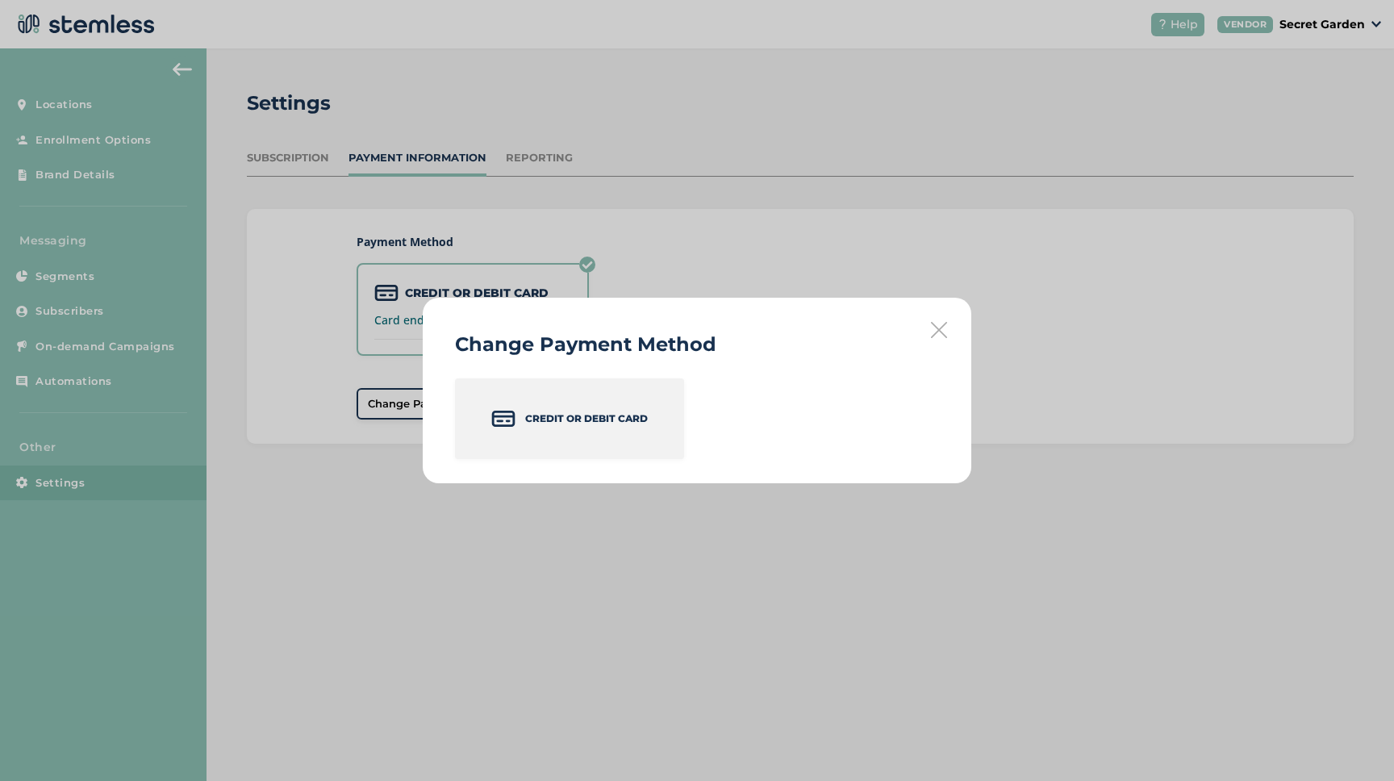
click at [571, 419] on p "Credit or Debit Card" at bounding box center [586, 419] width 123 height 15
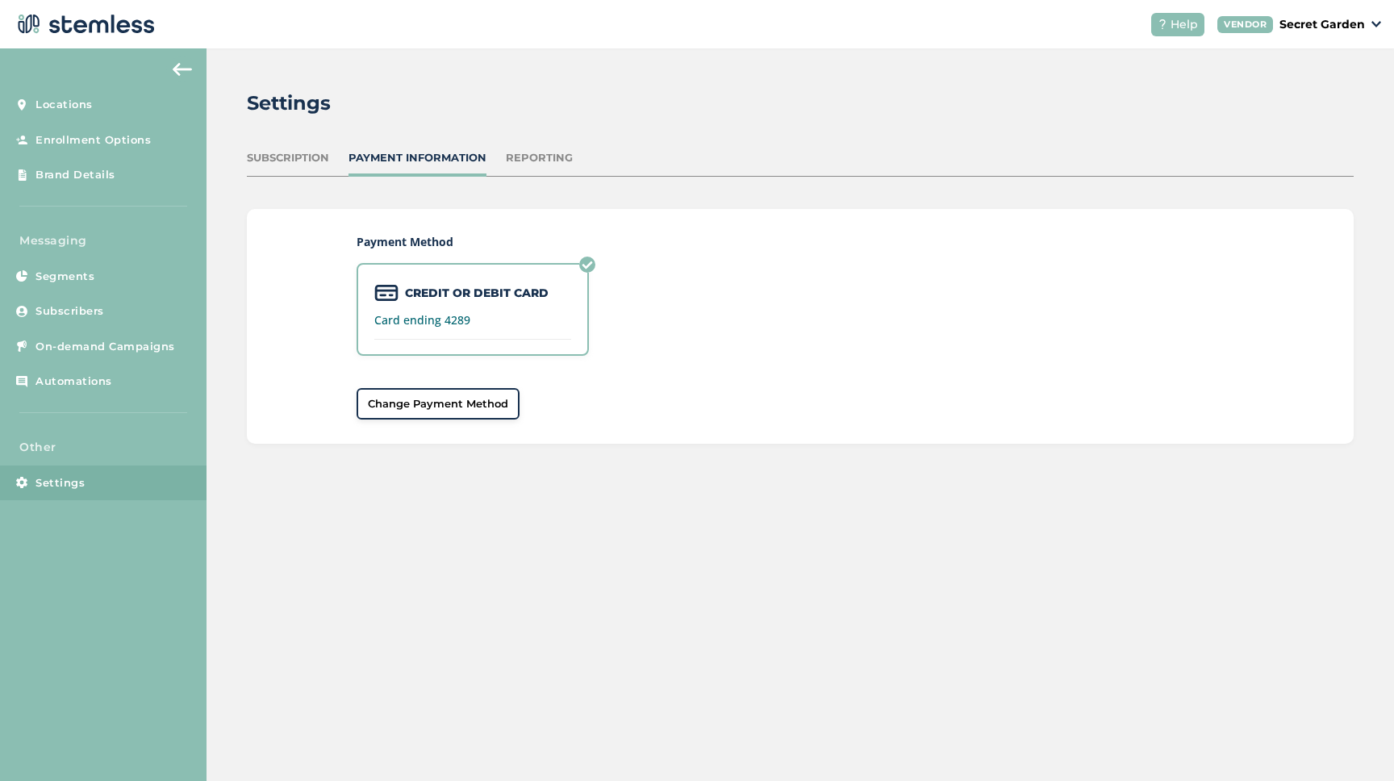
click at [545, 297] on label "CREDIT OR DEBIT CARD" at bounding box center [477, 293] width 144 height 17
click at [543, 297] on label "CREDIT OR DEBIT CARD" at bounding box center [477, 293] width 144 height 17
click at [458, 403] on span "Change Payment Method" at bounding box center [438, 404] width 140 height 16
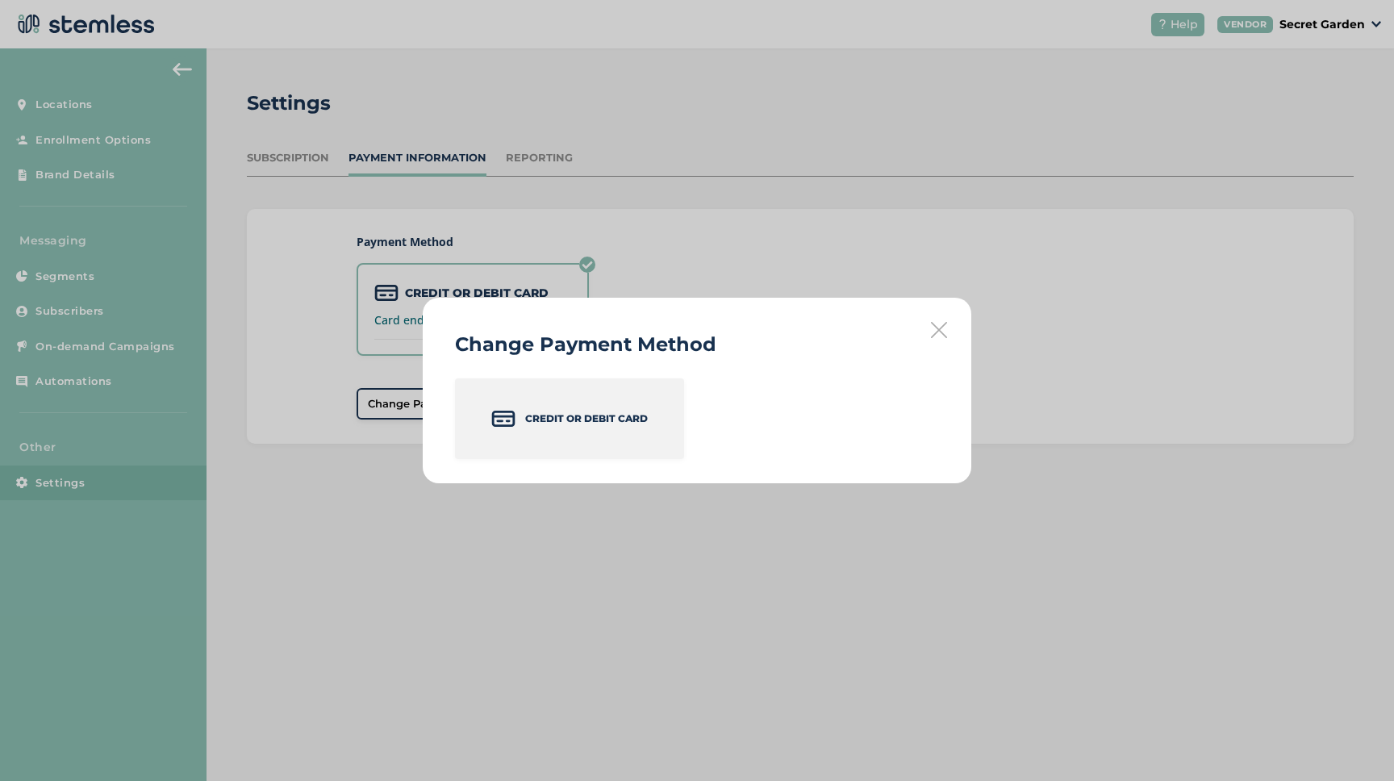
click at [596, 420] on p "Credit or Debit Card" at bounding box center [586, 419] width 123 height 15
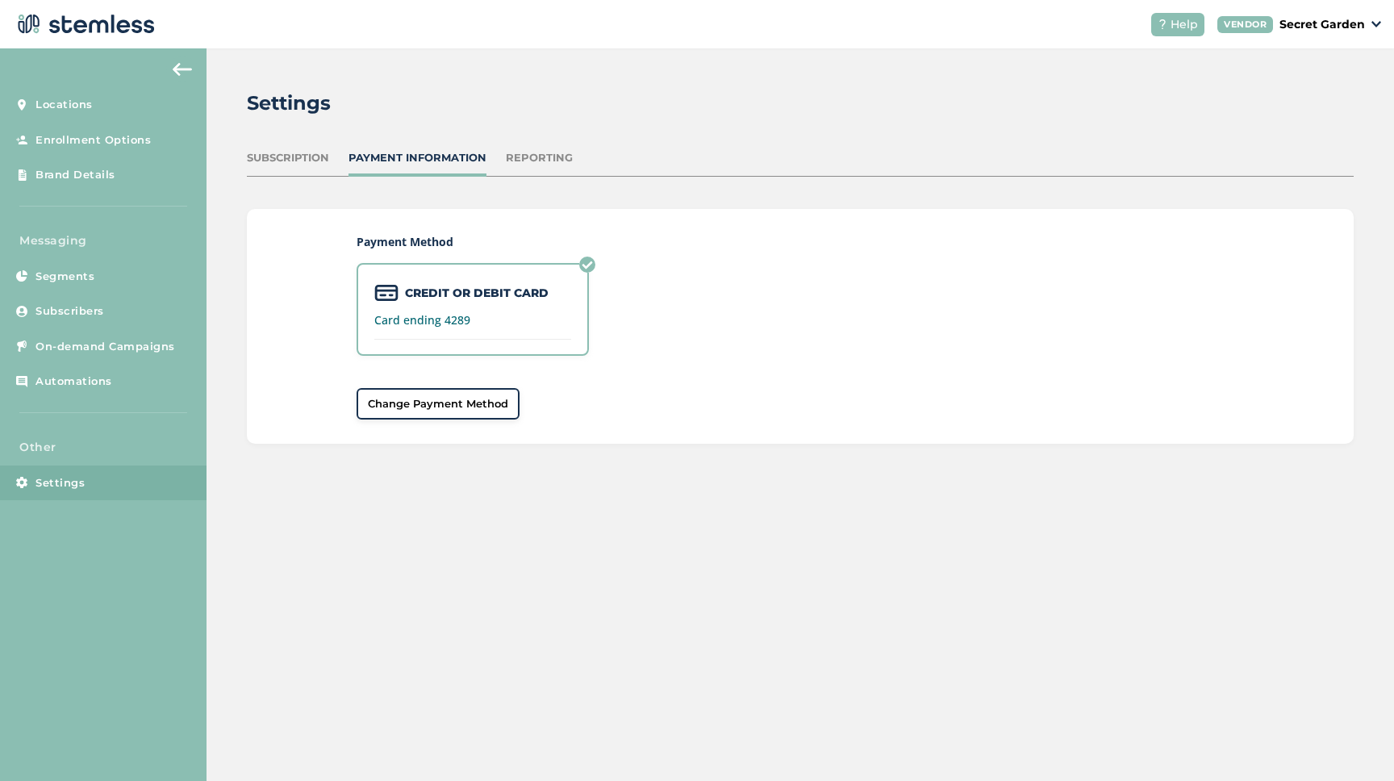
click at [173, 71] on img at bounding box center [182, 69] width 19 height 13
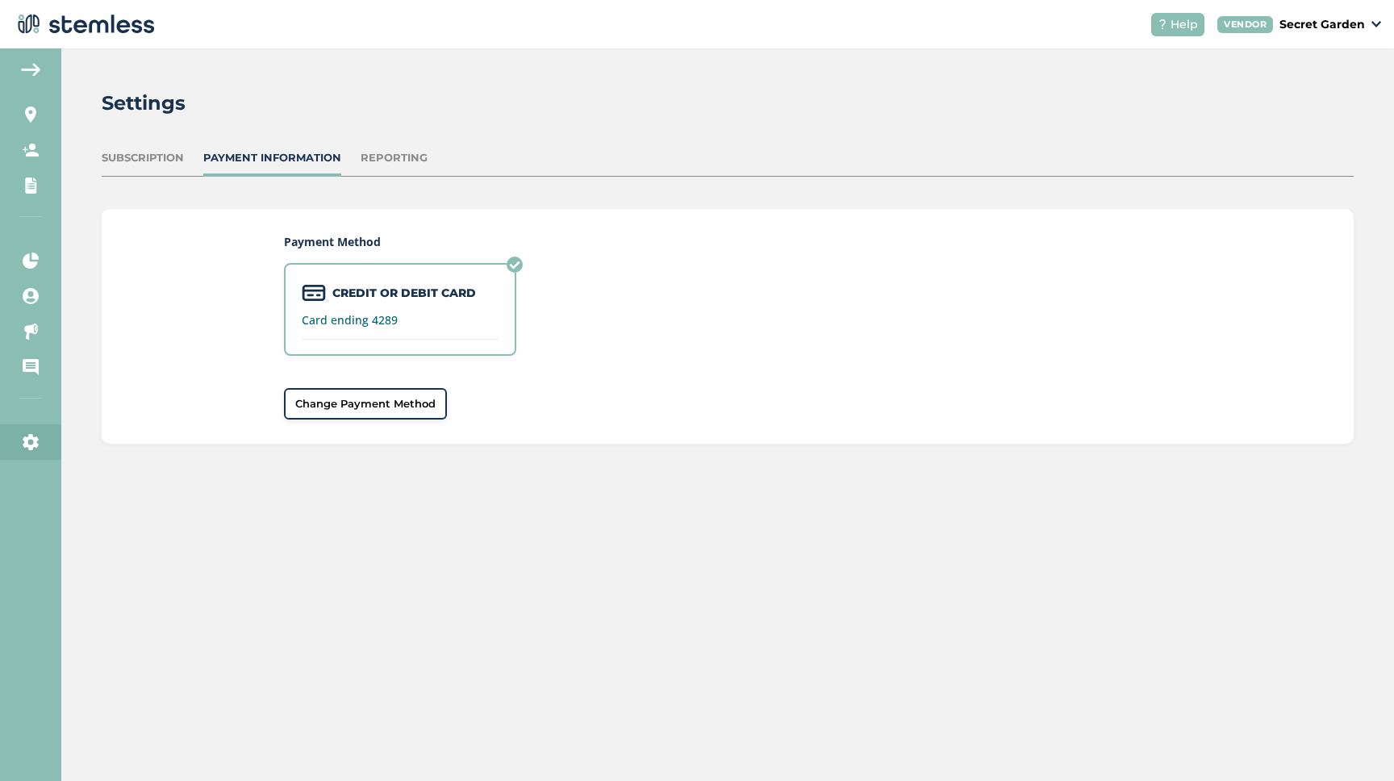
click at [358, 401] on span "Change Payment Method" at bounding box center [365, 404] width 140 height 16
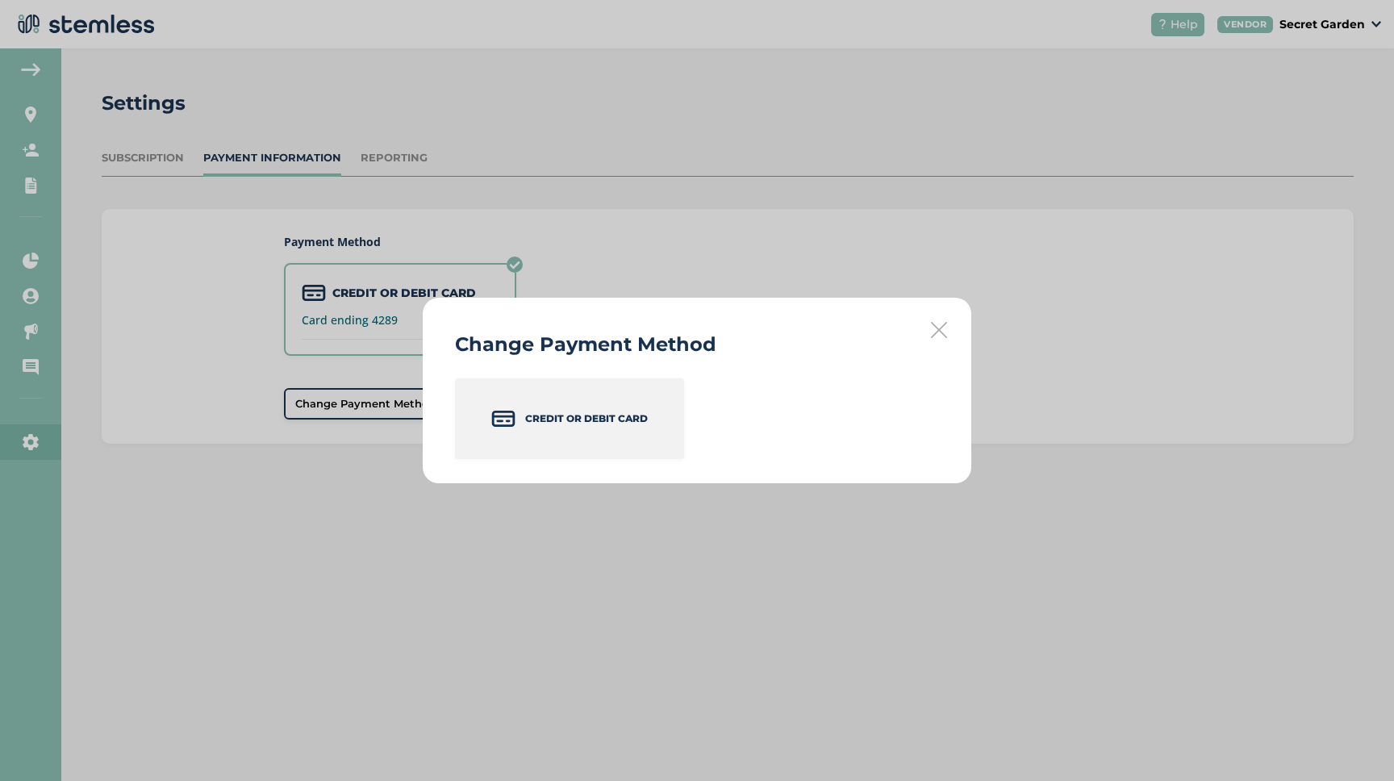
click at [555, 431] on div "Credit or Debit Card" at bounding box center [569, 418] width 229 height 81
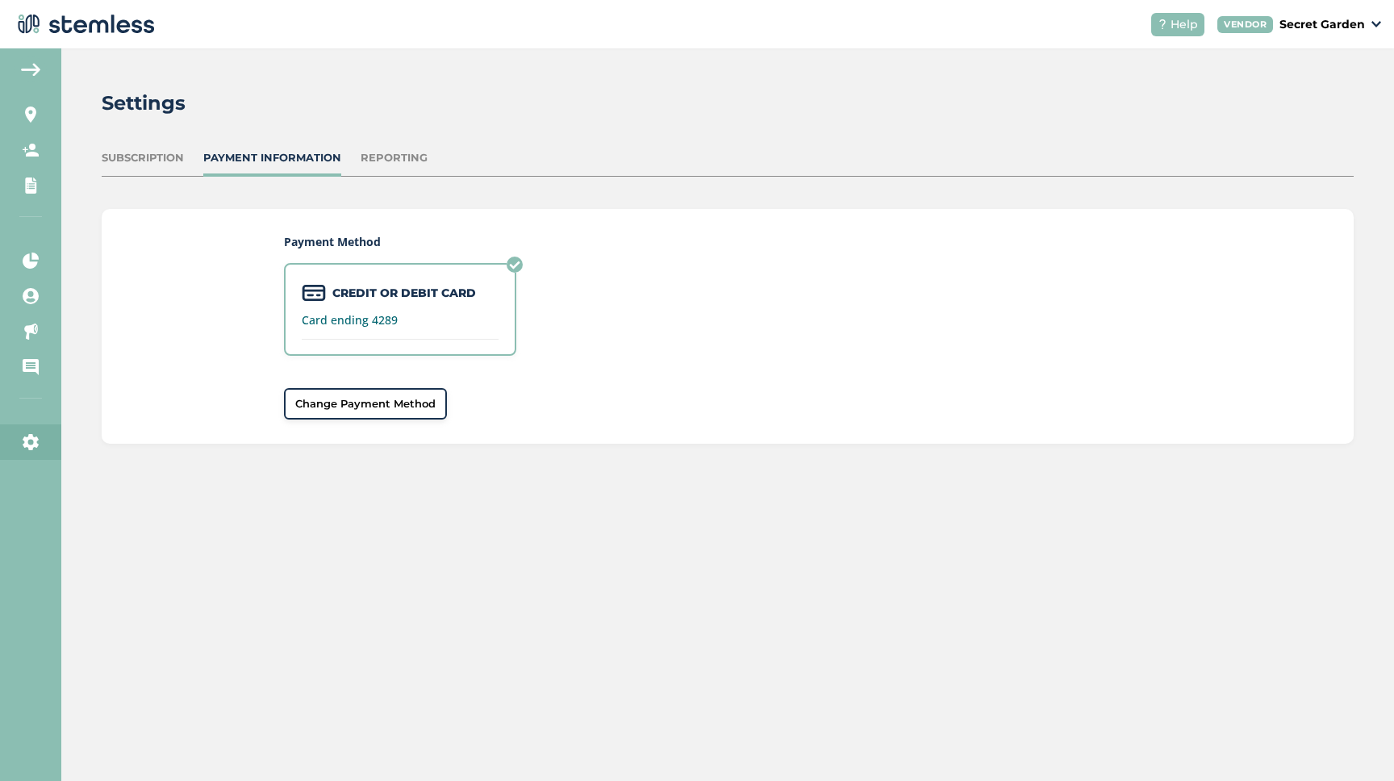
click at [400, 397] on span "Change Payment Method" at bounding box center [365, 404] width 140 height 16
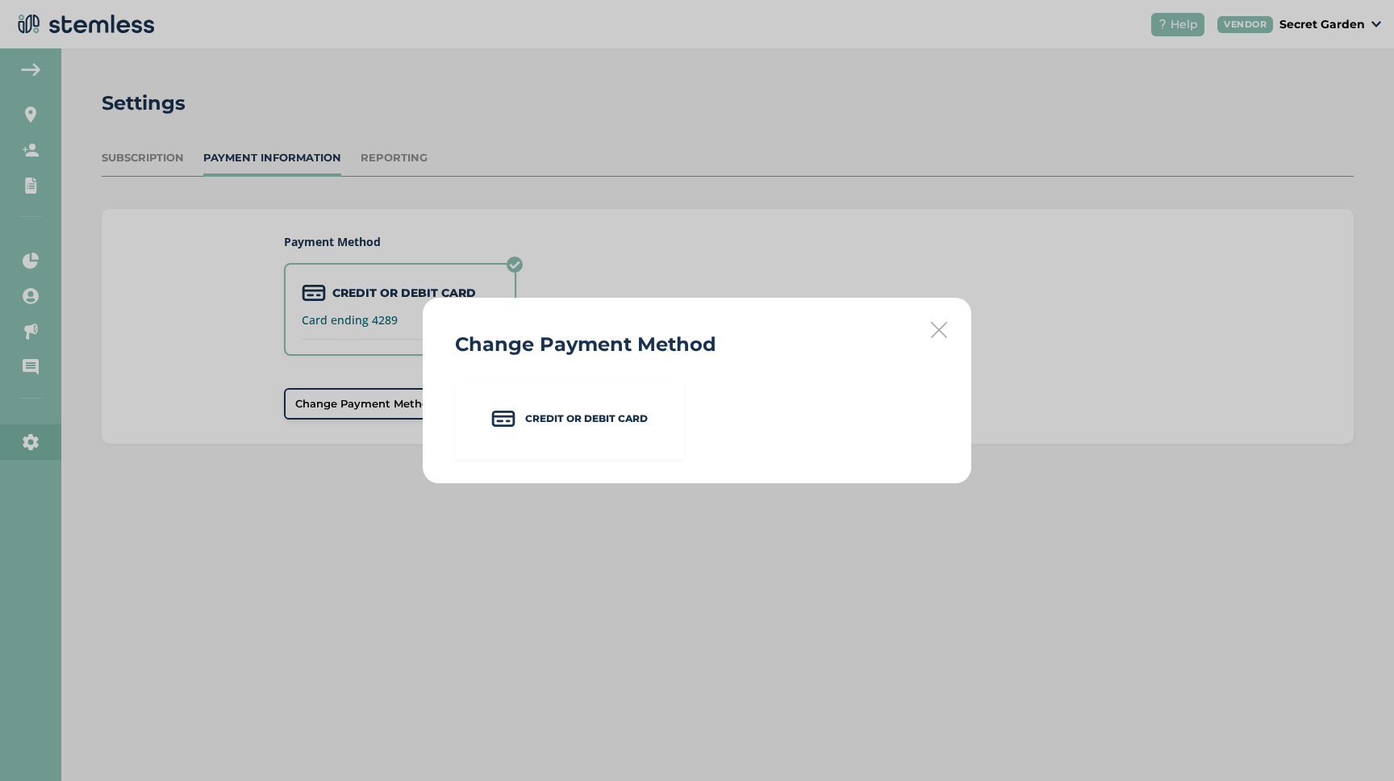
click at [947, 326] on div "Change Payment Method Credit or Debit Card" at bounding box center [697, 391] width 549 height 186
click at [941, 325] on icon at bounding box center [939, 330] width 16 height 16
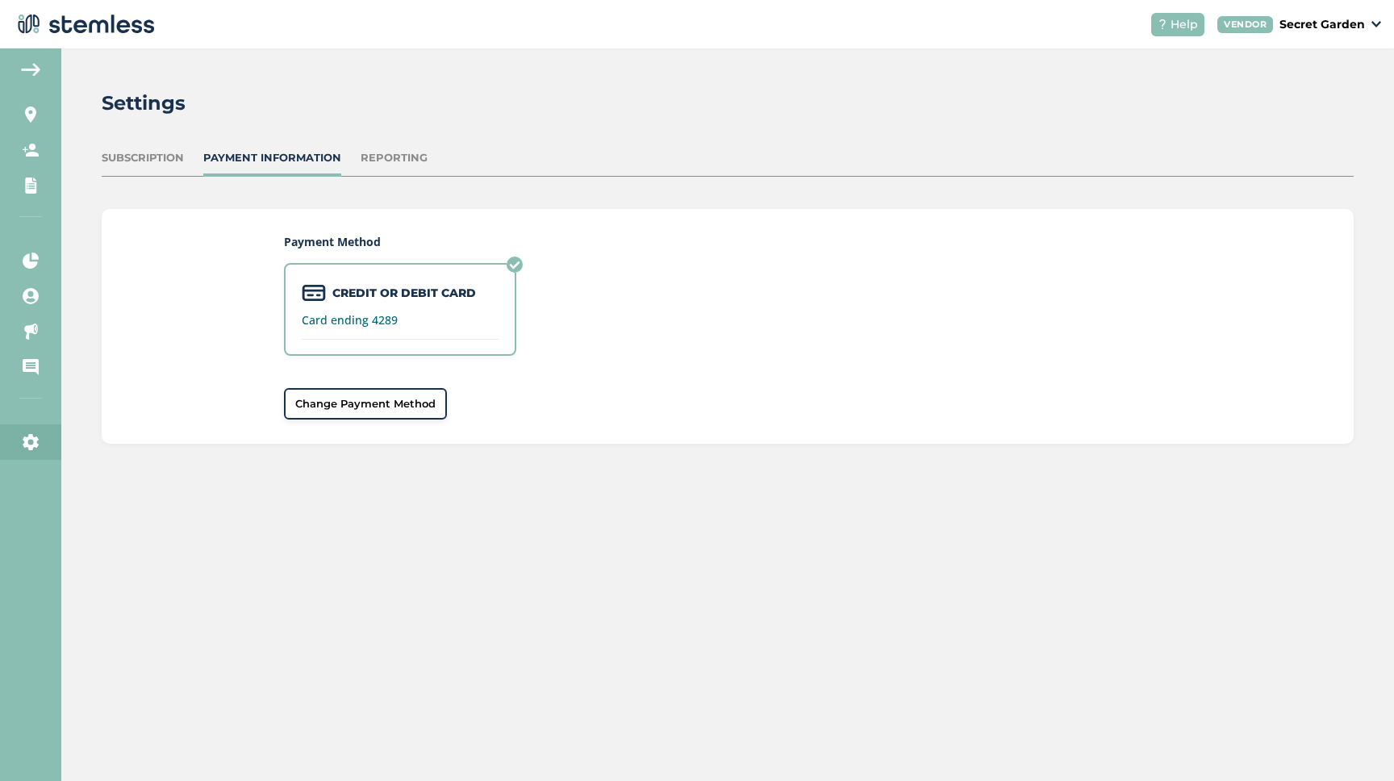
click at [363, 391] on button "Change Payment Method" at bounding box center [365, 404] width 163 height 32
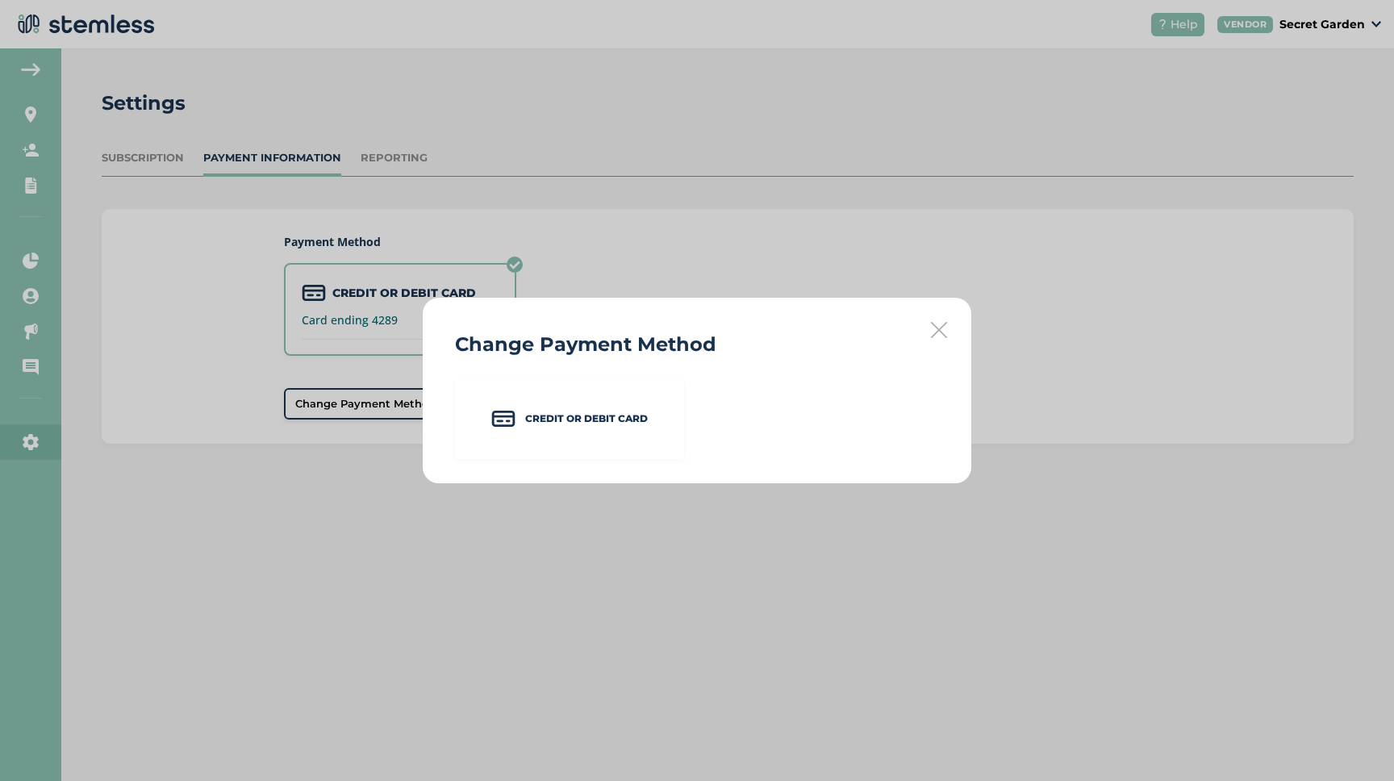
click at [946, 333] on icon at bounding box center [939, 330] width 16 height 16
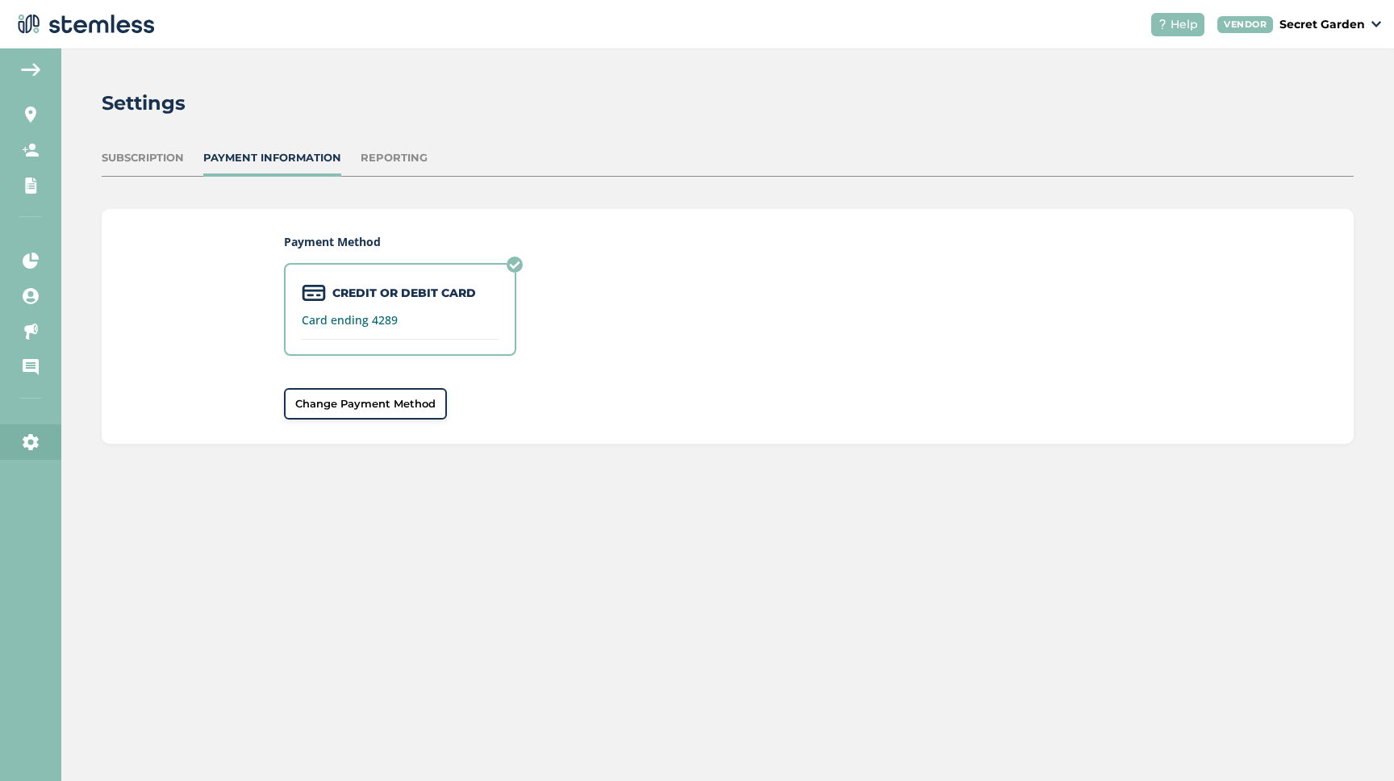
click at [400, 316] on label "Card ending 4289" at bounding box center [400, 320] width 197 height 11
click at [336, 401] on span "Change Payment Method" at bounding box center [365, 404] width 140 height 16
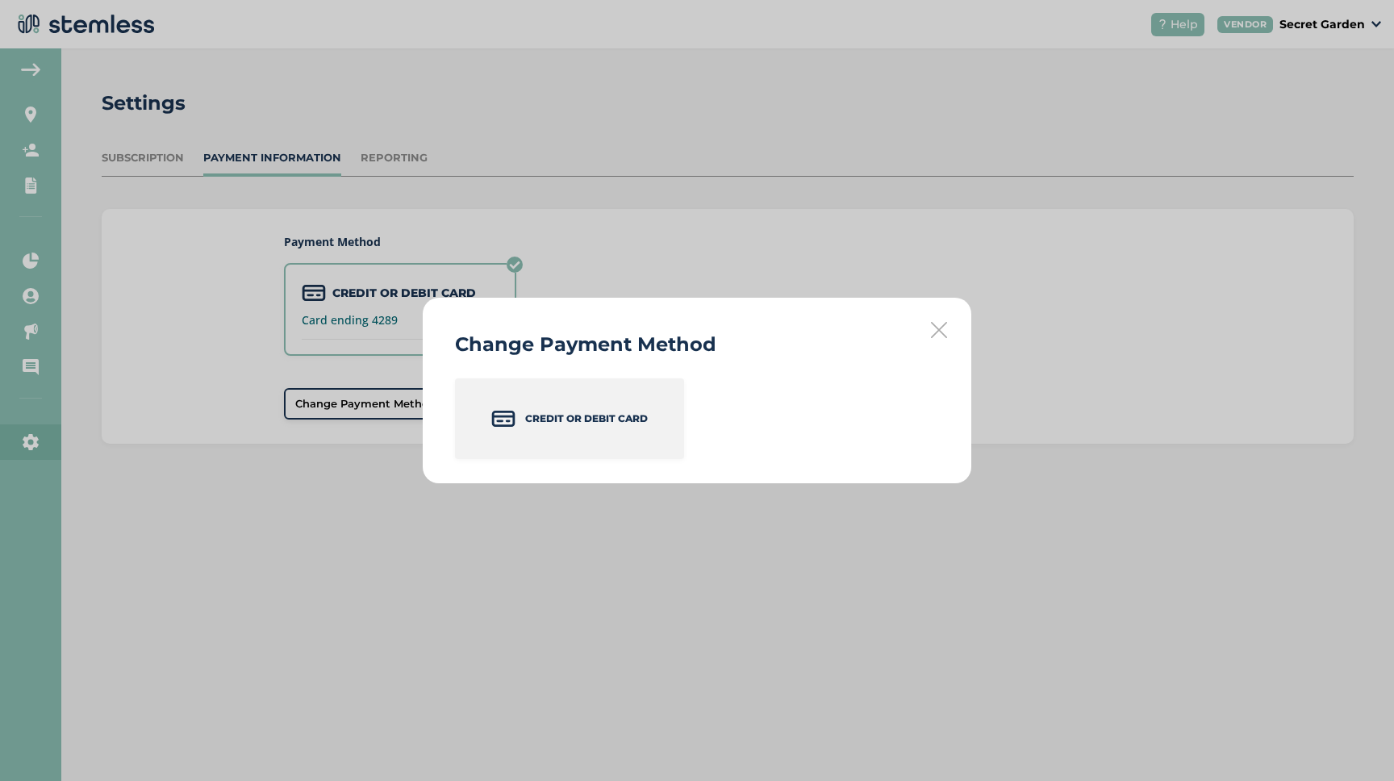
click at [567, 416] on p "Credit or Debit Card" at bounding box center [586, 419] width 123 height 15
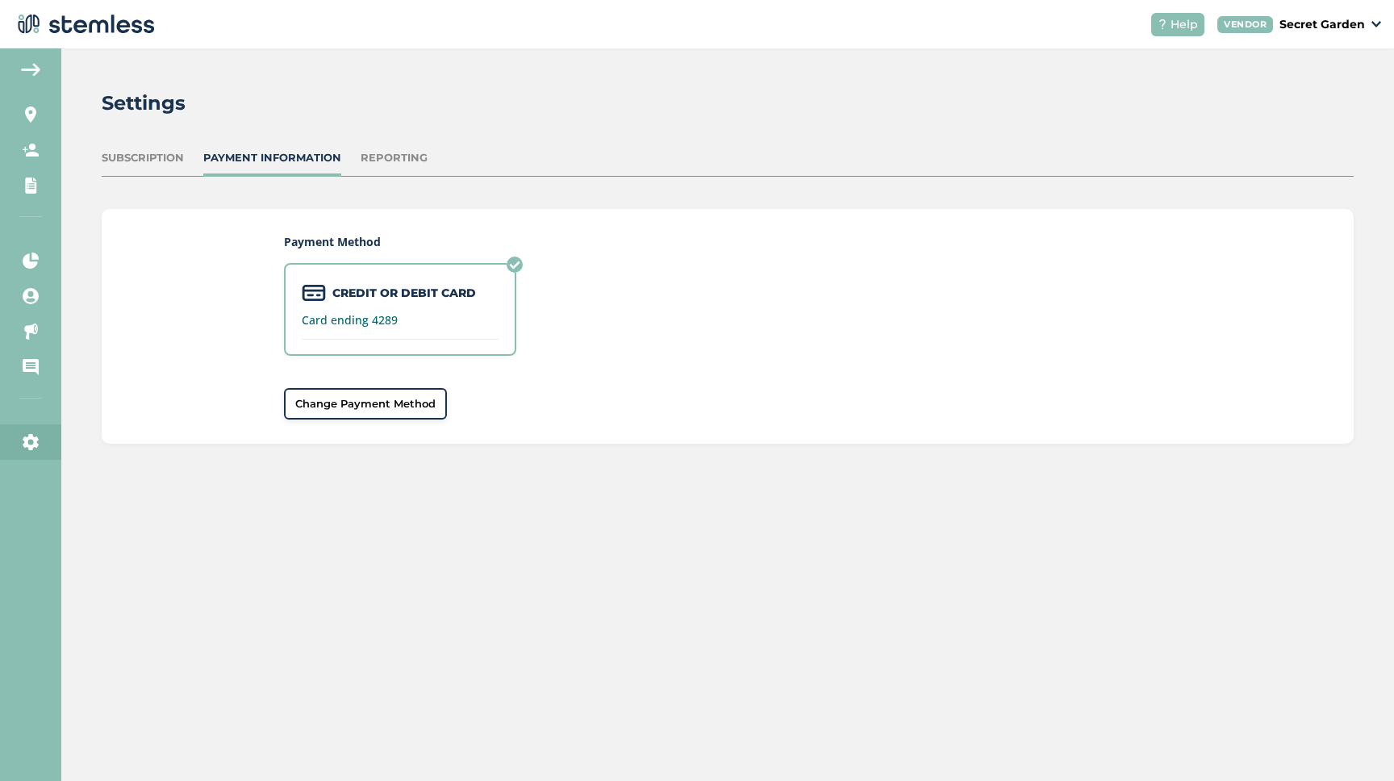
click at [472, 261] on div "Payment Method CREDIT OR DEBIT CARD Card ending 4289 Change Payment Method" at bounding box center [728, 326] width 888 height 187
click at [404, 304] on div "CREDIT OR DEBIT CARD Card ending 4289" at bounding box center [400, 309] width 232 height 93
click at [379, 396] on span "Change Payment Method" at bounding box center [365, 404] width 140 height 16
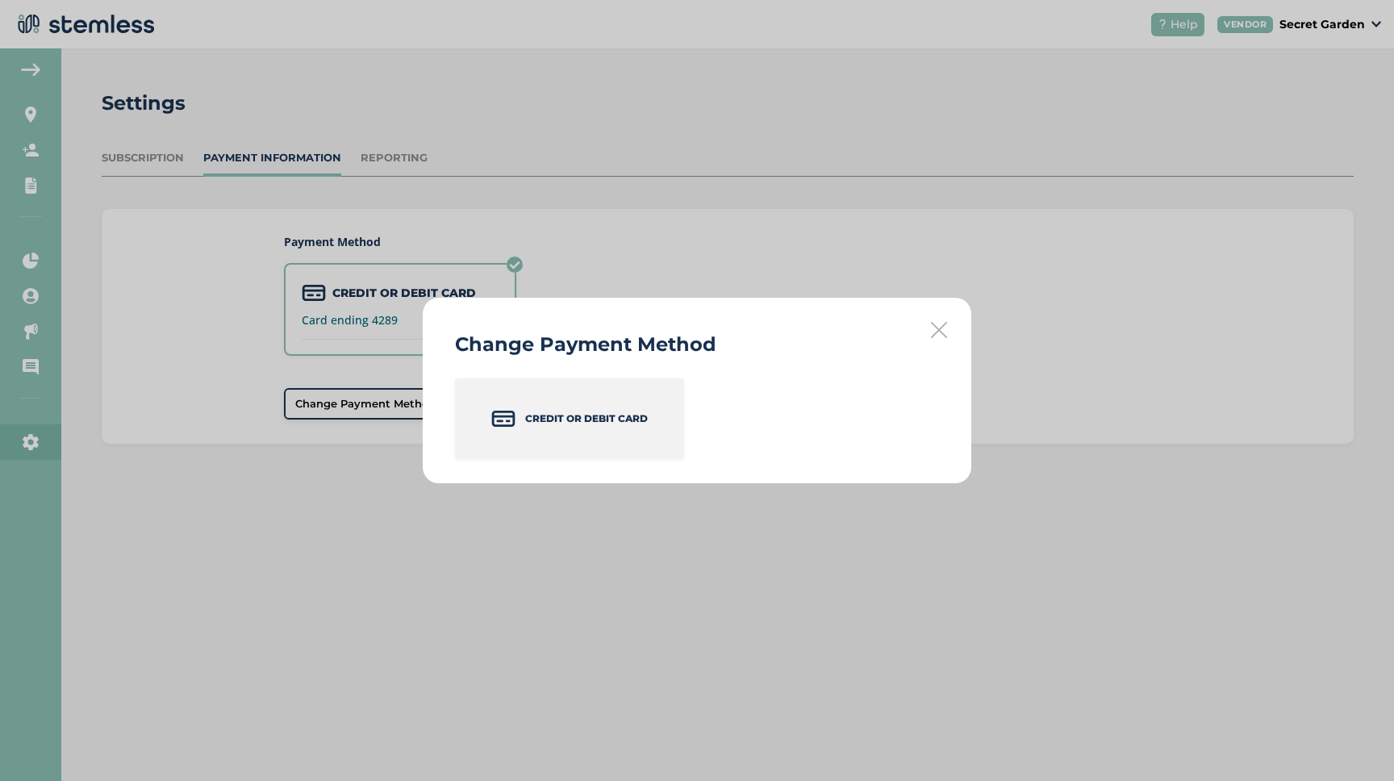
click at [628, 417] on p "Credit or Debit Card" at bounding box center [586, 419] width 123 height 15
